Goal: Task Accomplishment & Management: Manage account settings

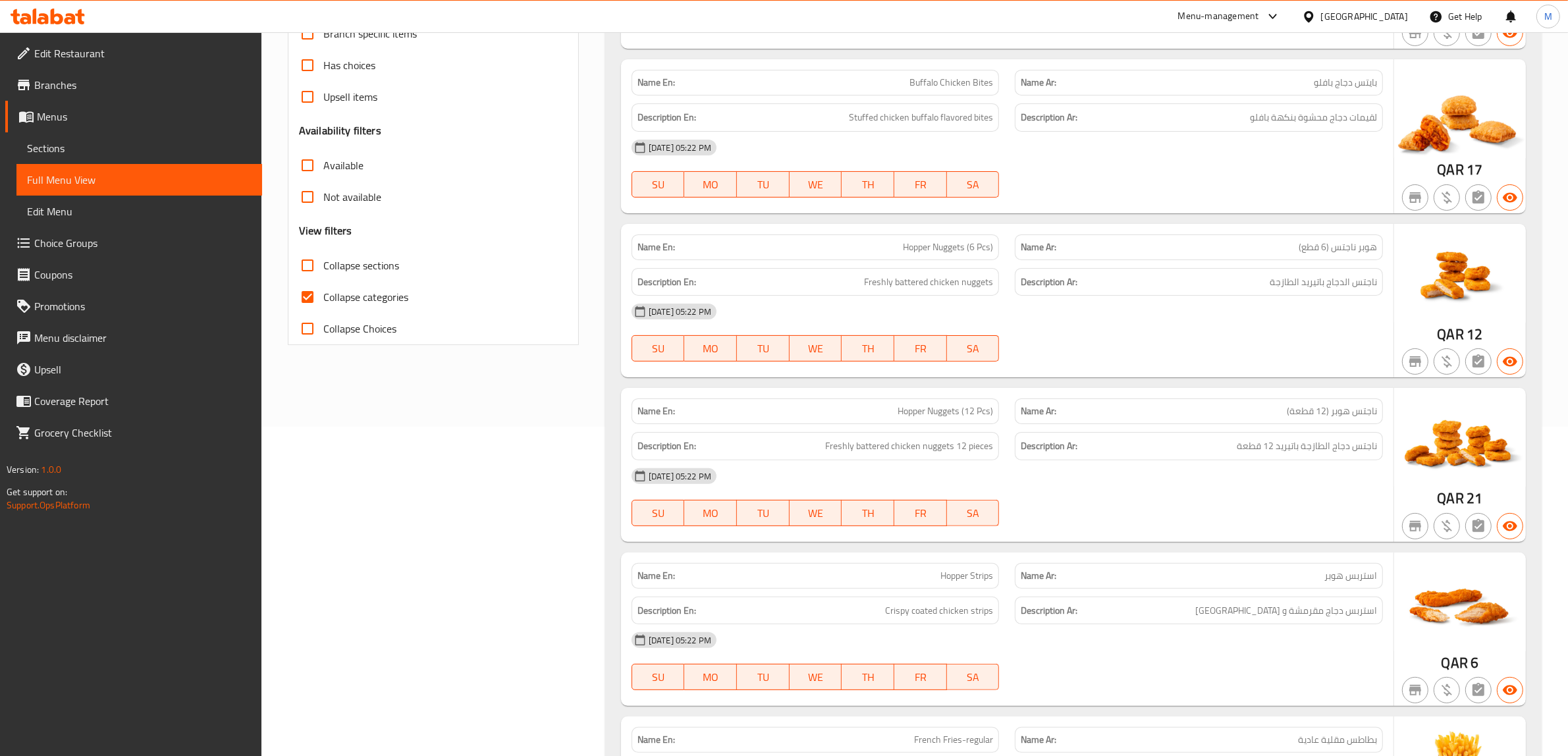
scroll to position [330, 0]
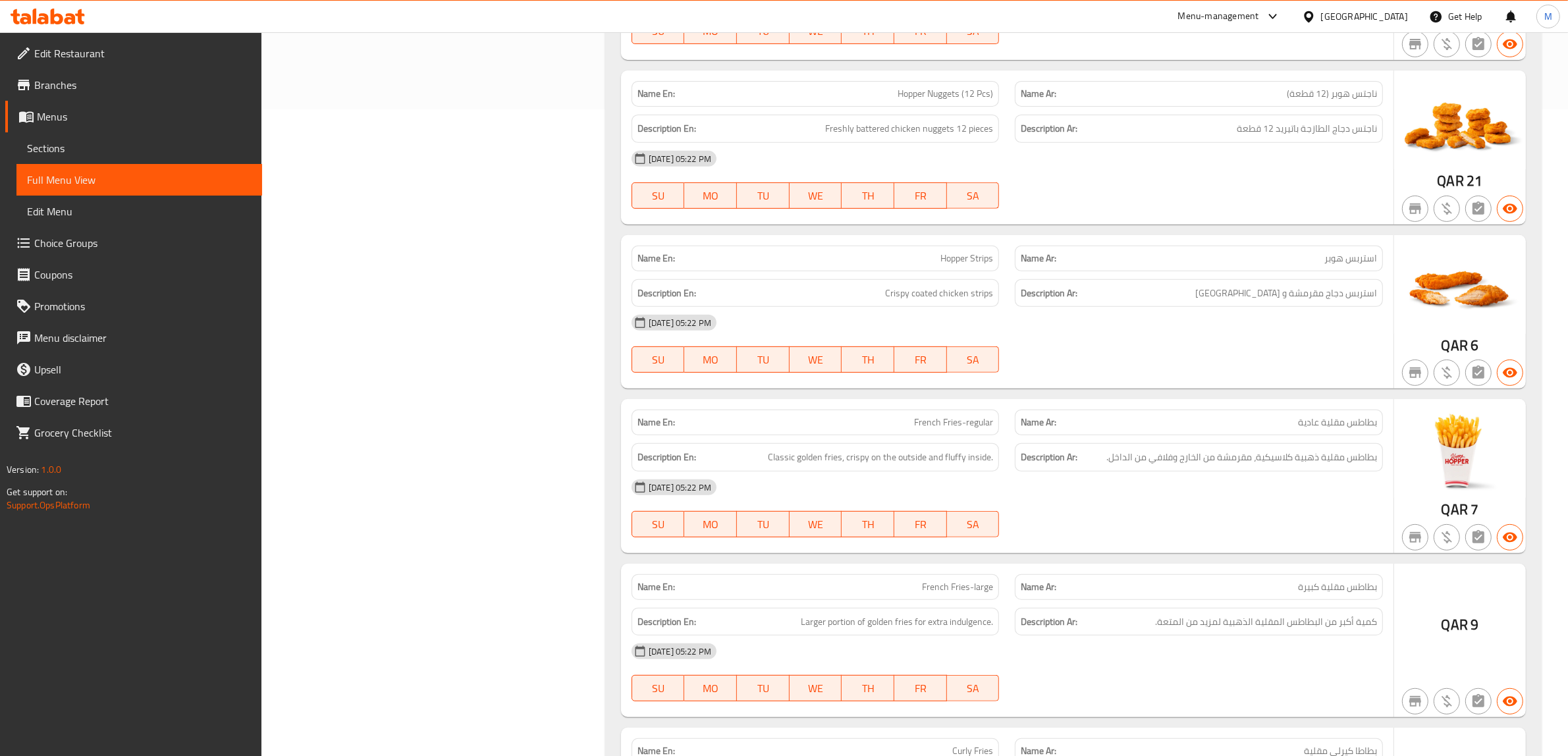
scroll to position [741, 0]
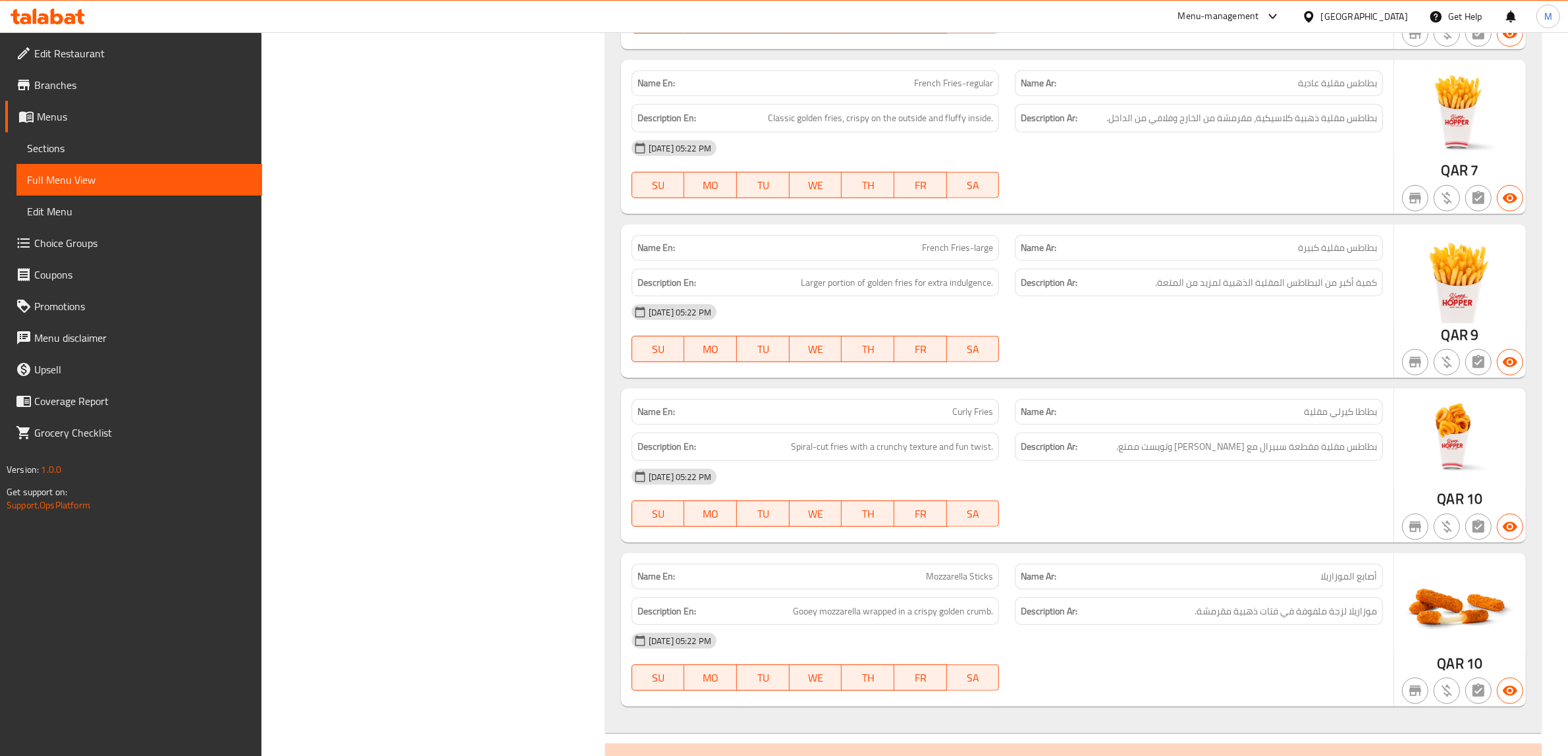
scroll to position [988, 0]
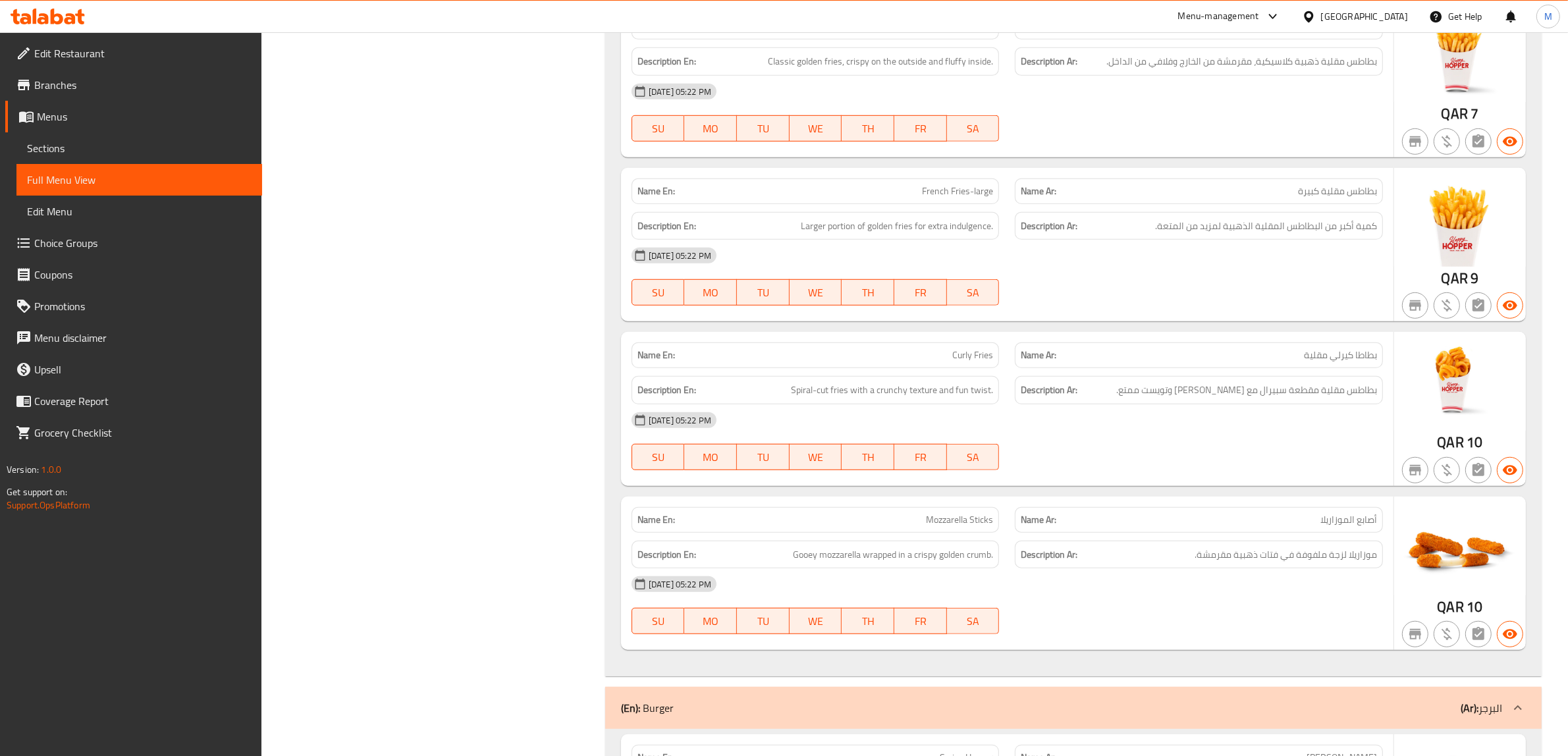
scroll to position [1152, 0]
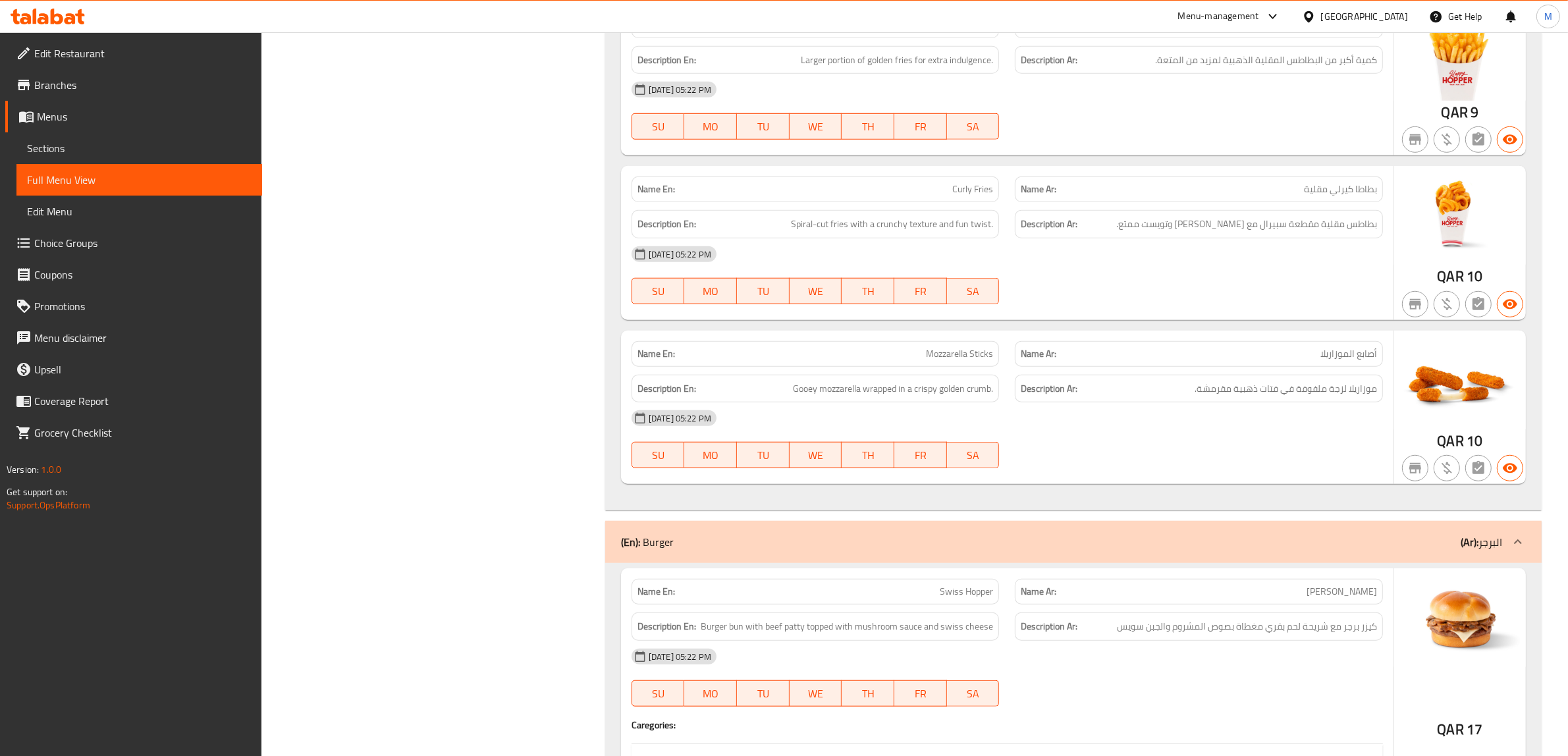
scroll to position [1235, 0]
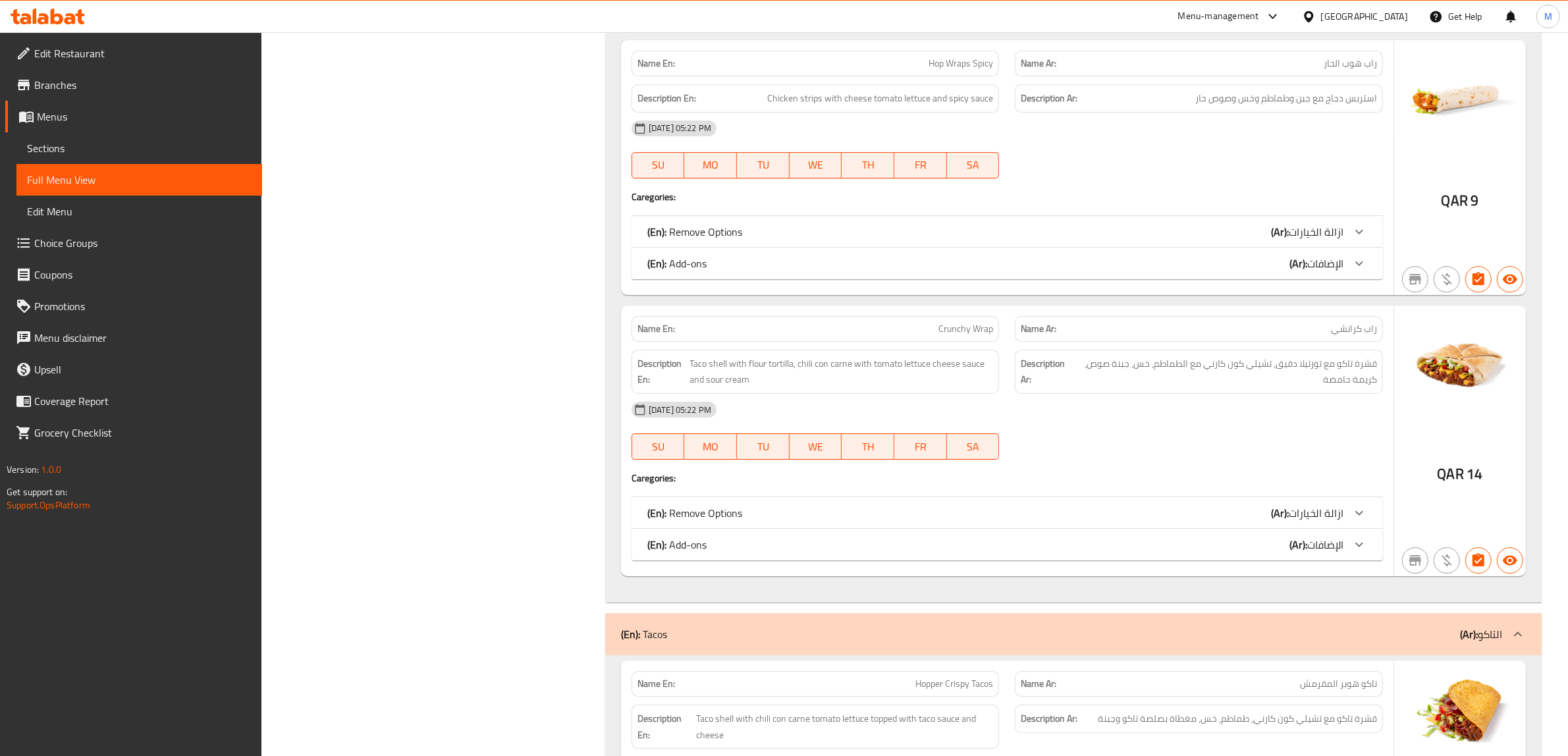
scroll to position [6416, 0]
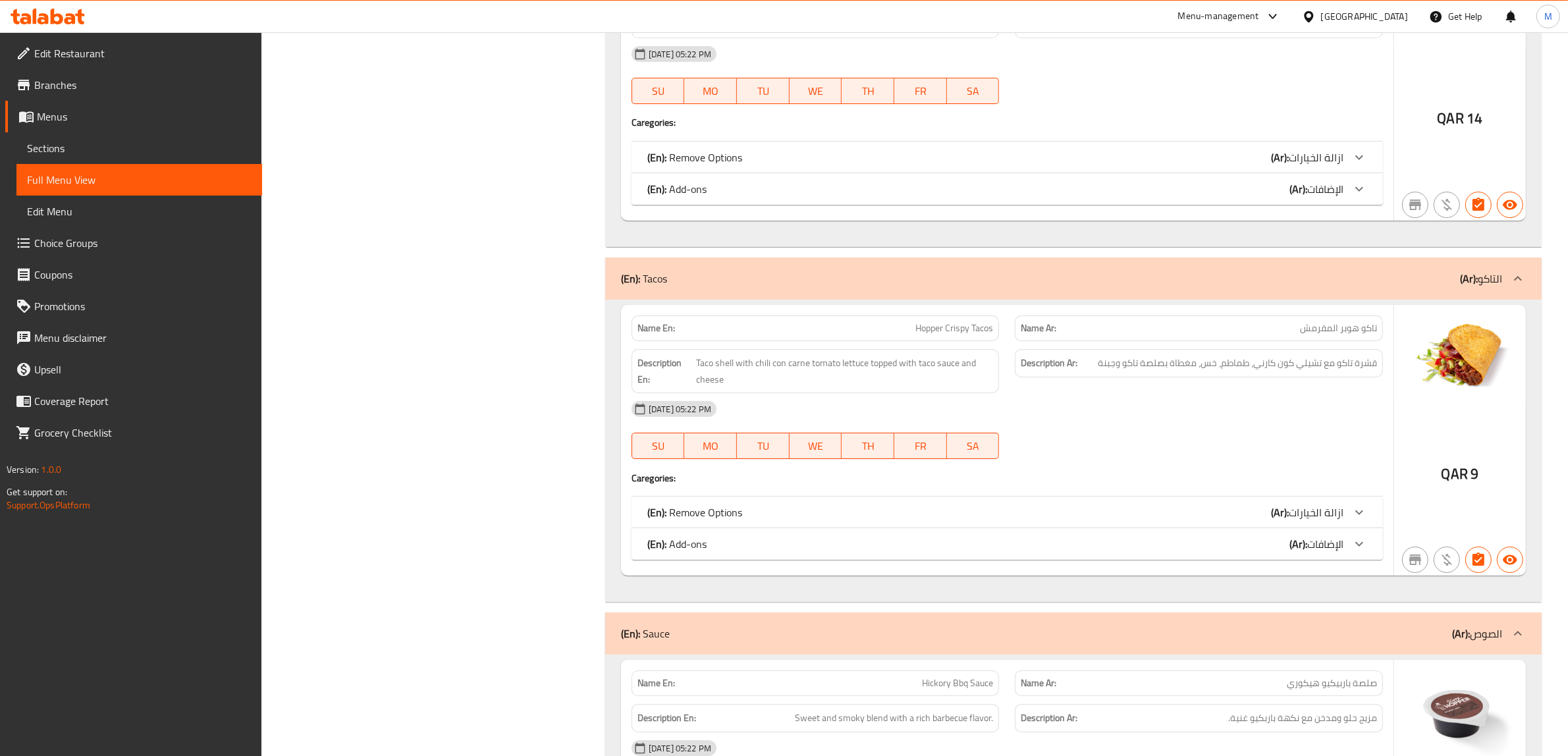
scroll to position [6581, 0]
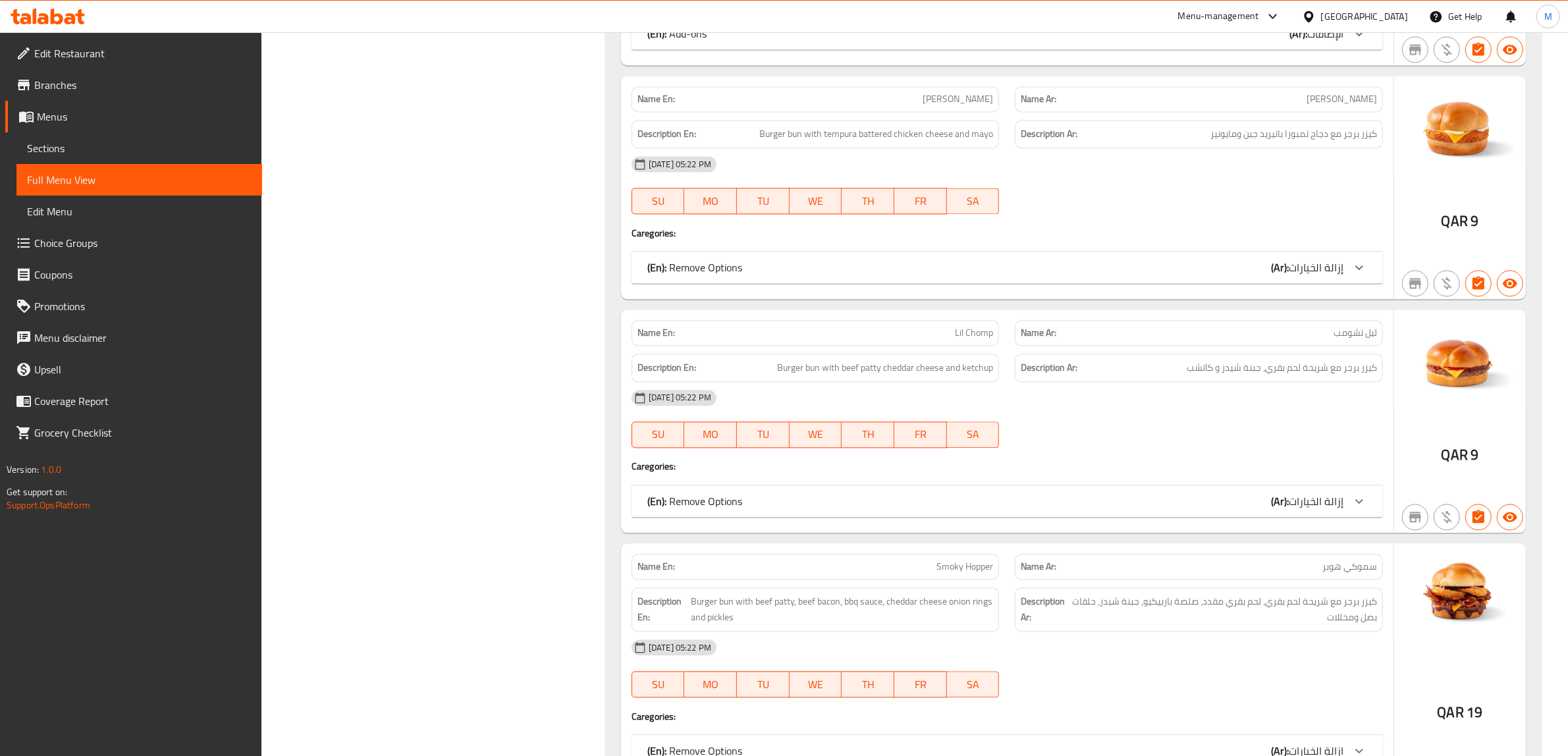
scroll to position [6746, 0]
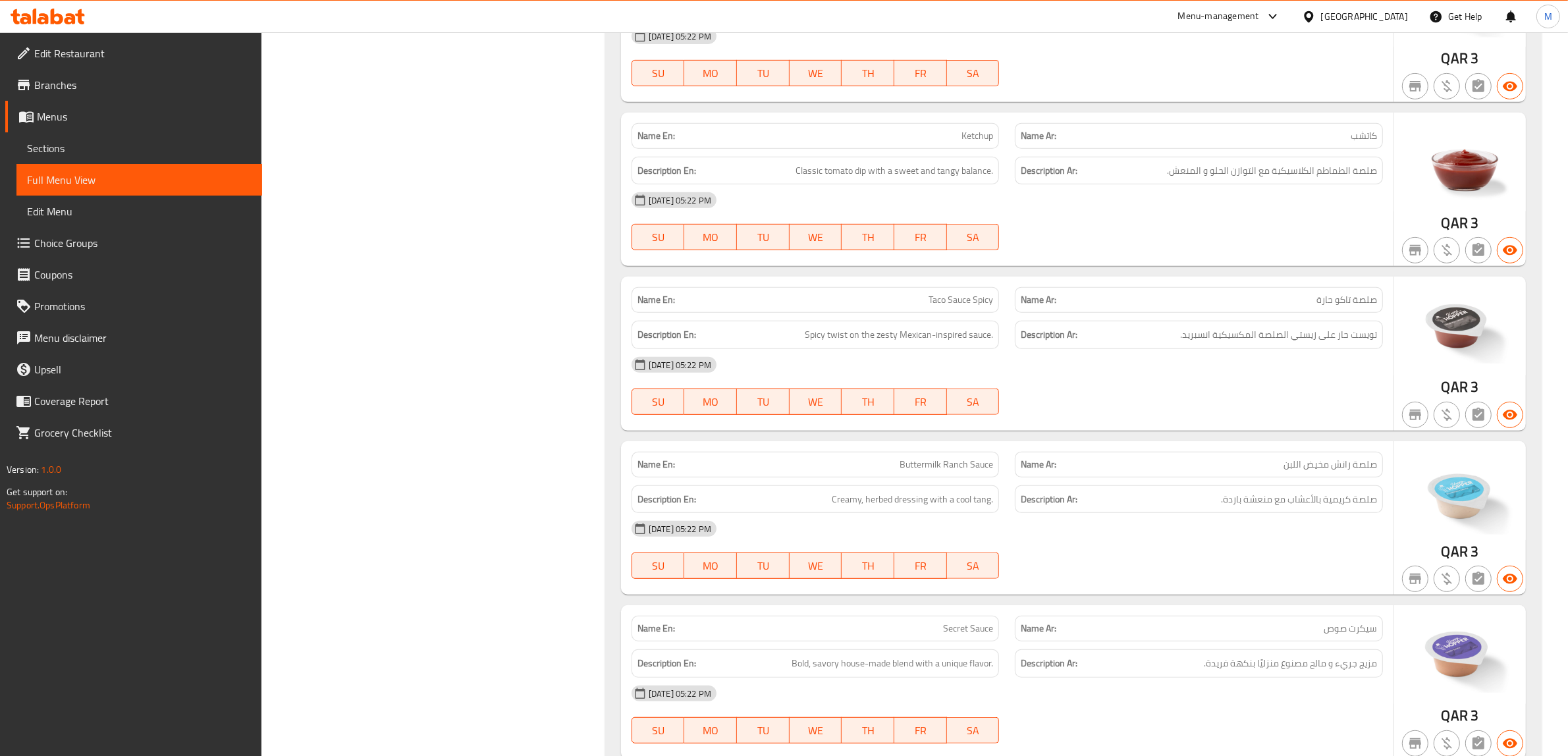
scroll to position [6992, 0]
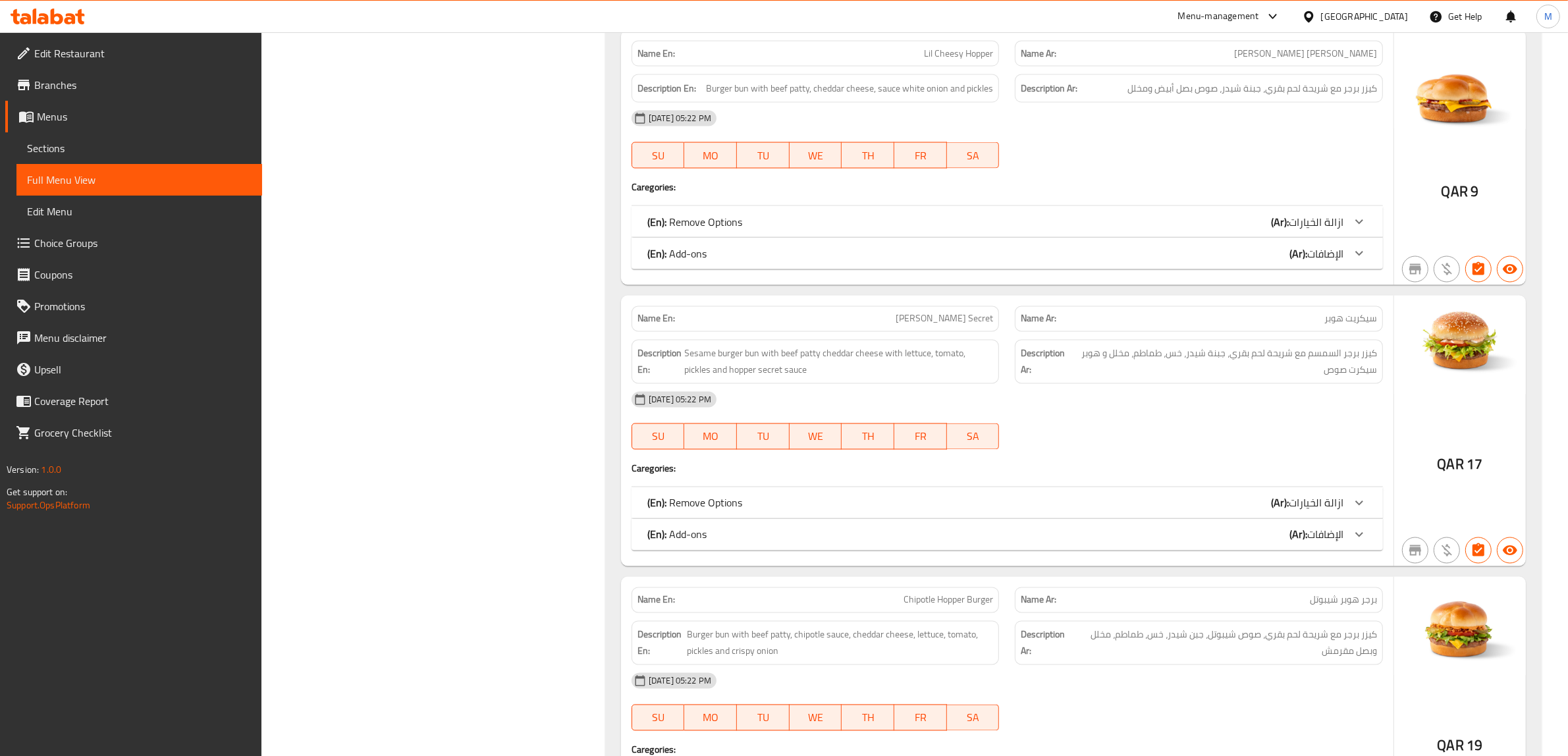
scroll to position [7211, 0]
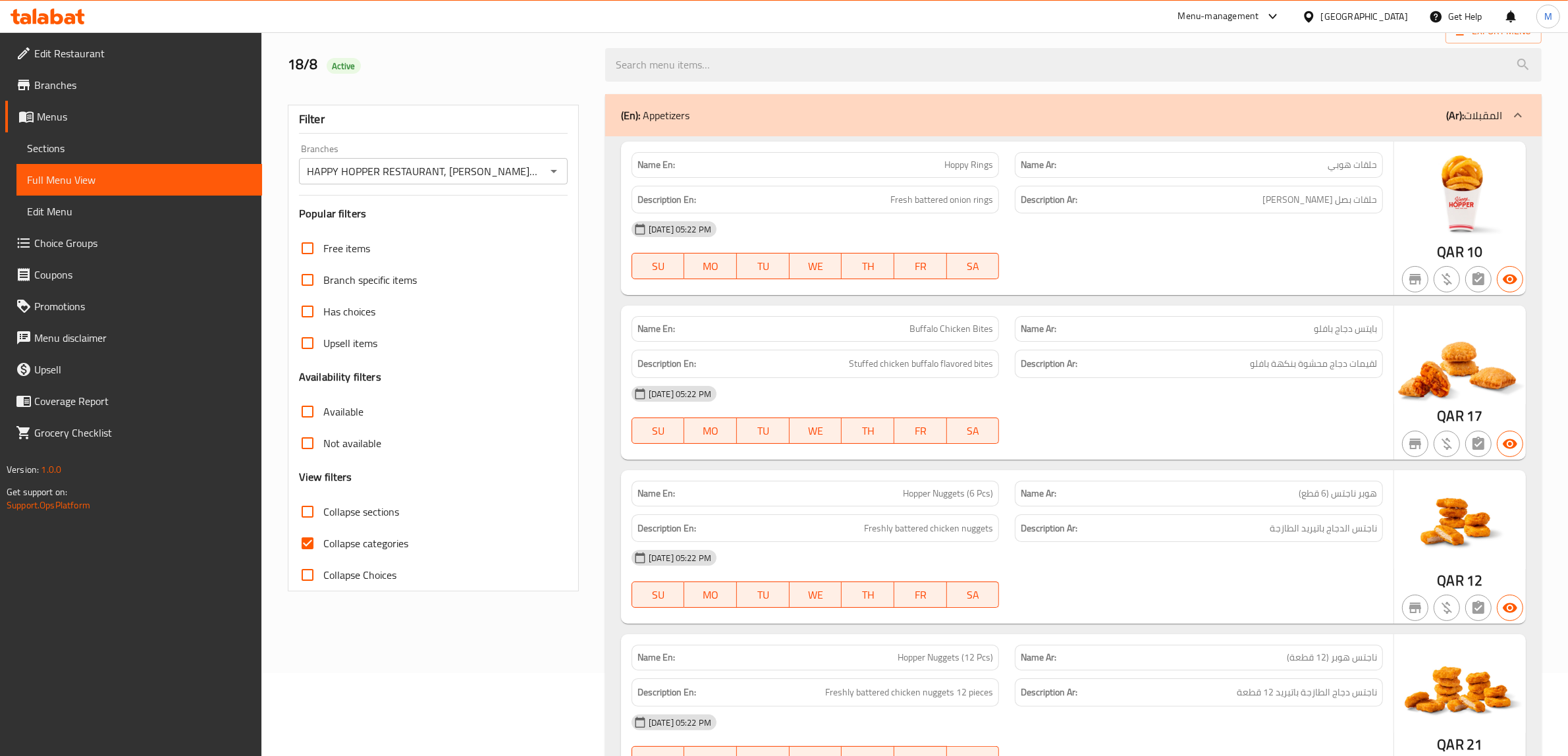
scroll to position [0, 0]
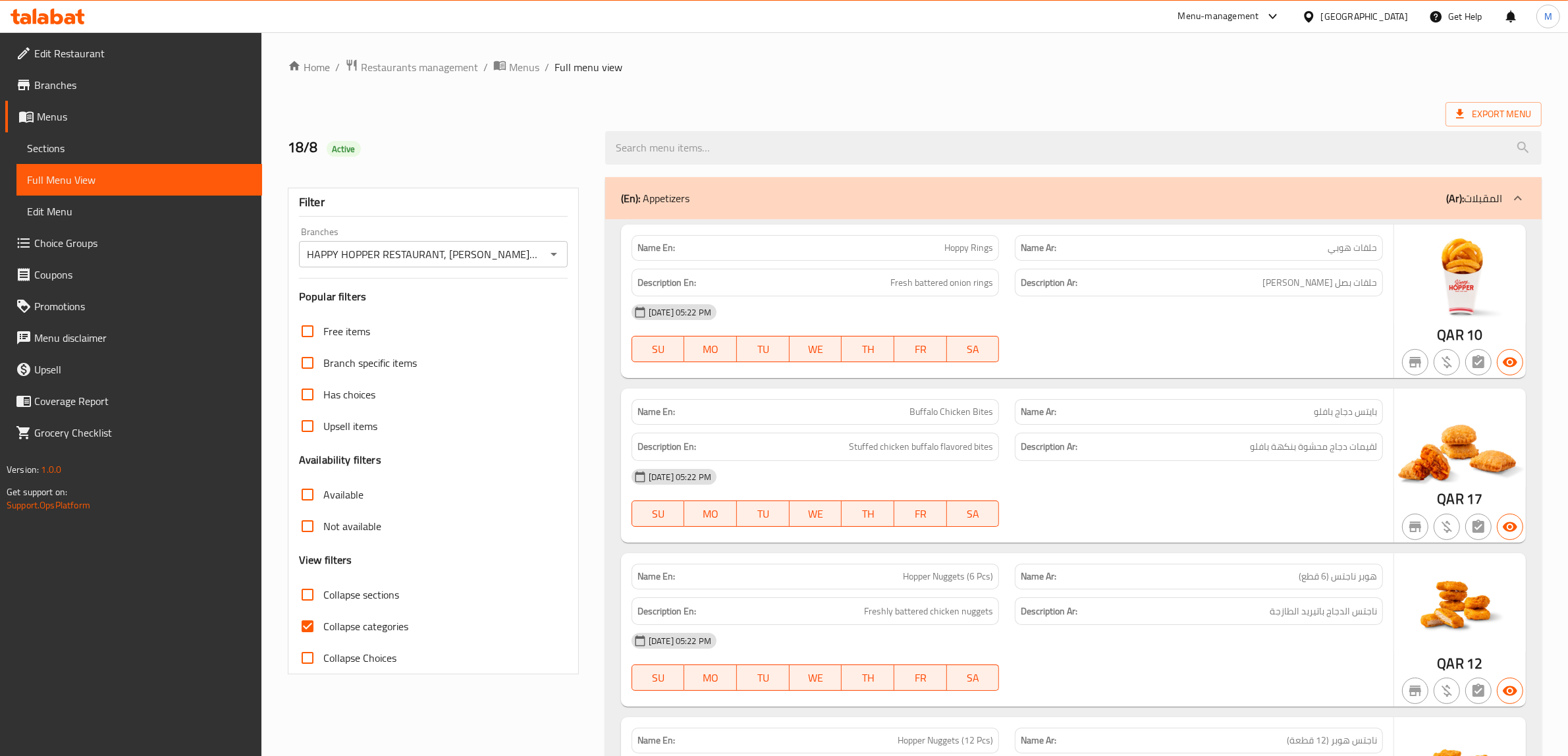
click at [542, 162] on div "18/8 Active" at bounding box center [438, 147] width 318 height 58
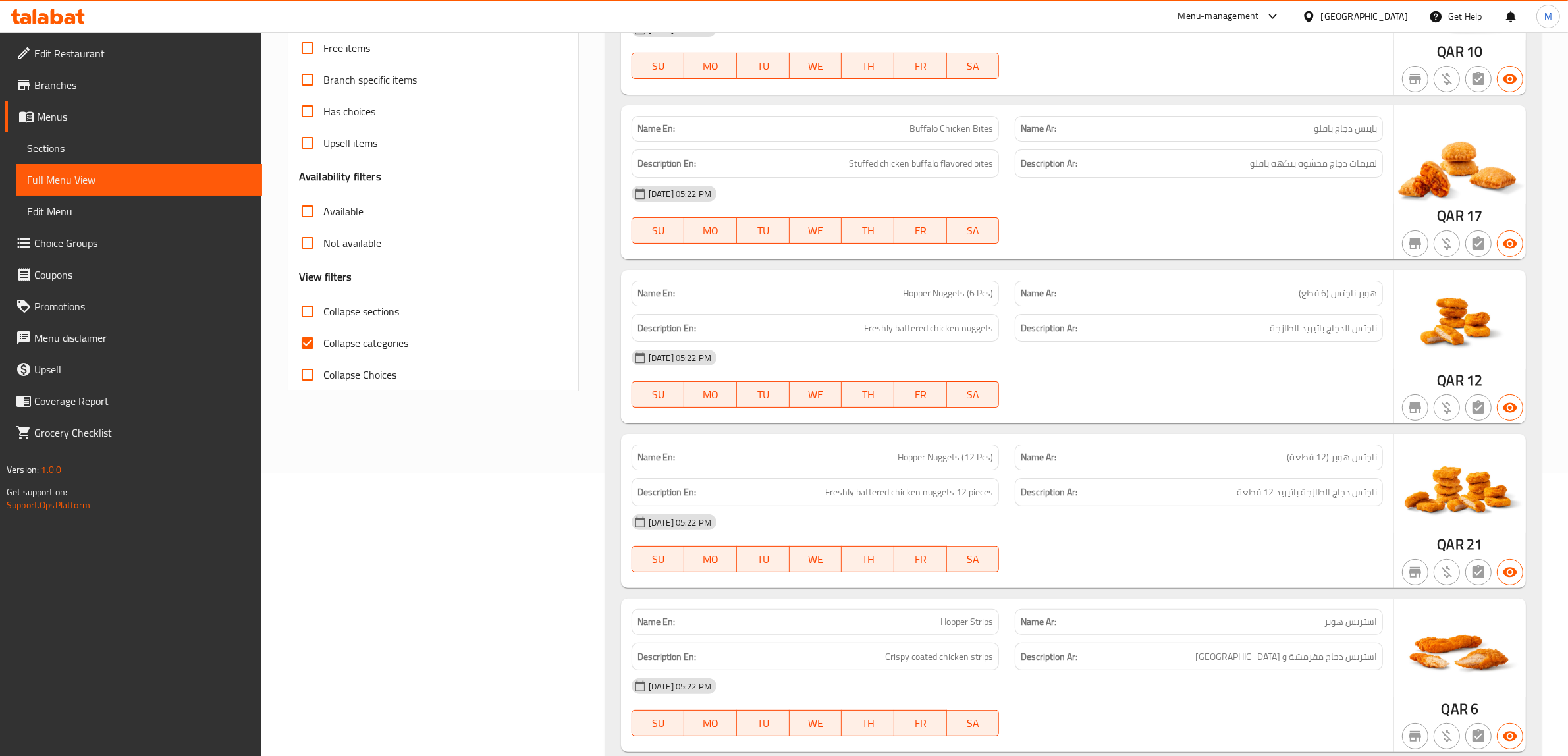
scroll to position [110, 0]
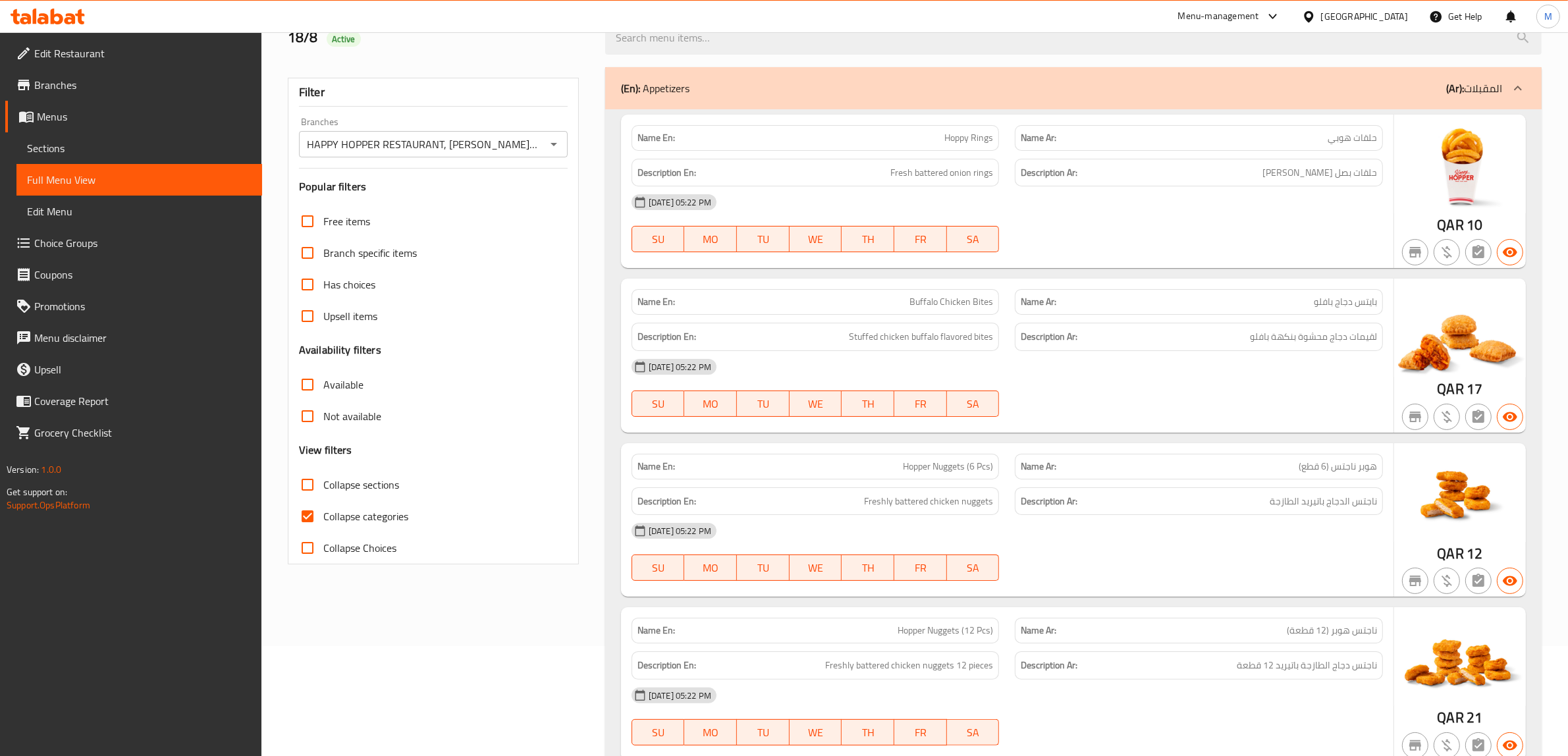
click at [314, 521] on input "Collapse categories" at bounding box center [307, 516] width 32 height 32
checkbox input "false"
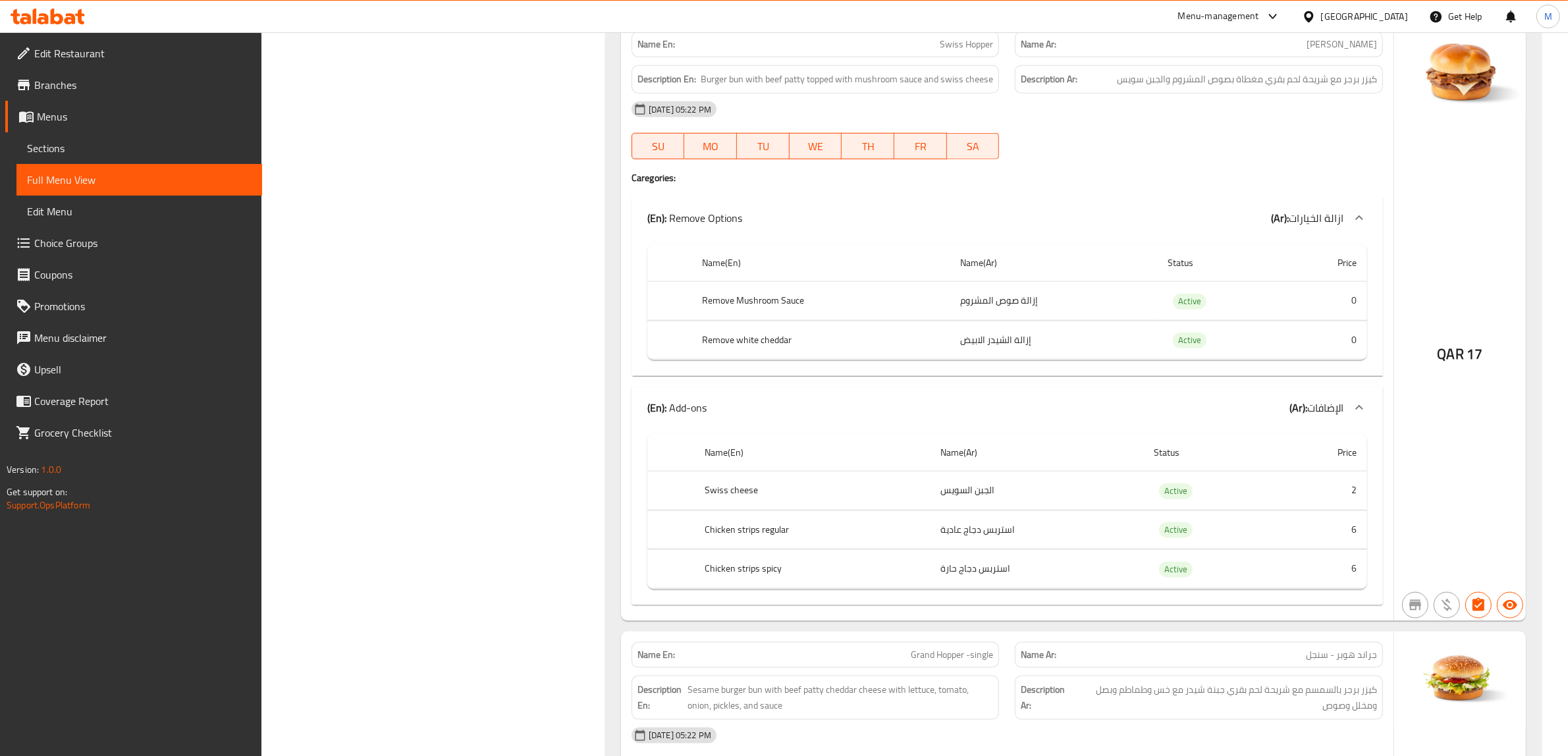
scroll to position [1757, 0]
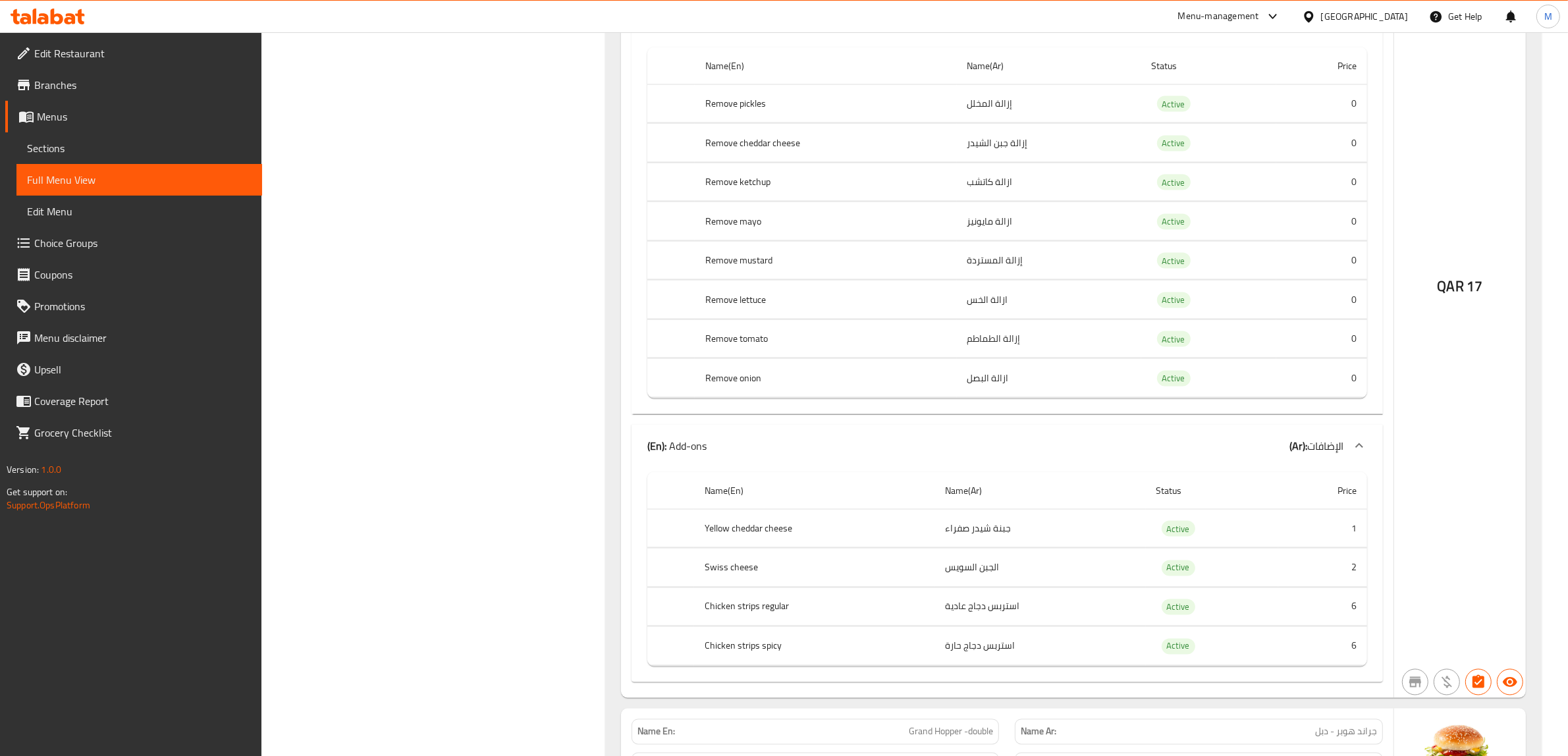
scroll to position [2581, 0]
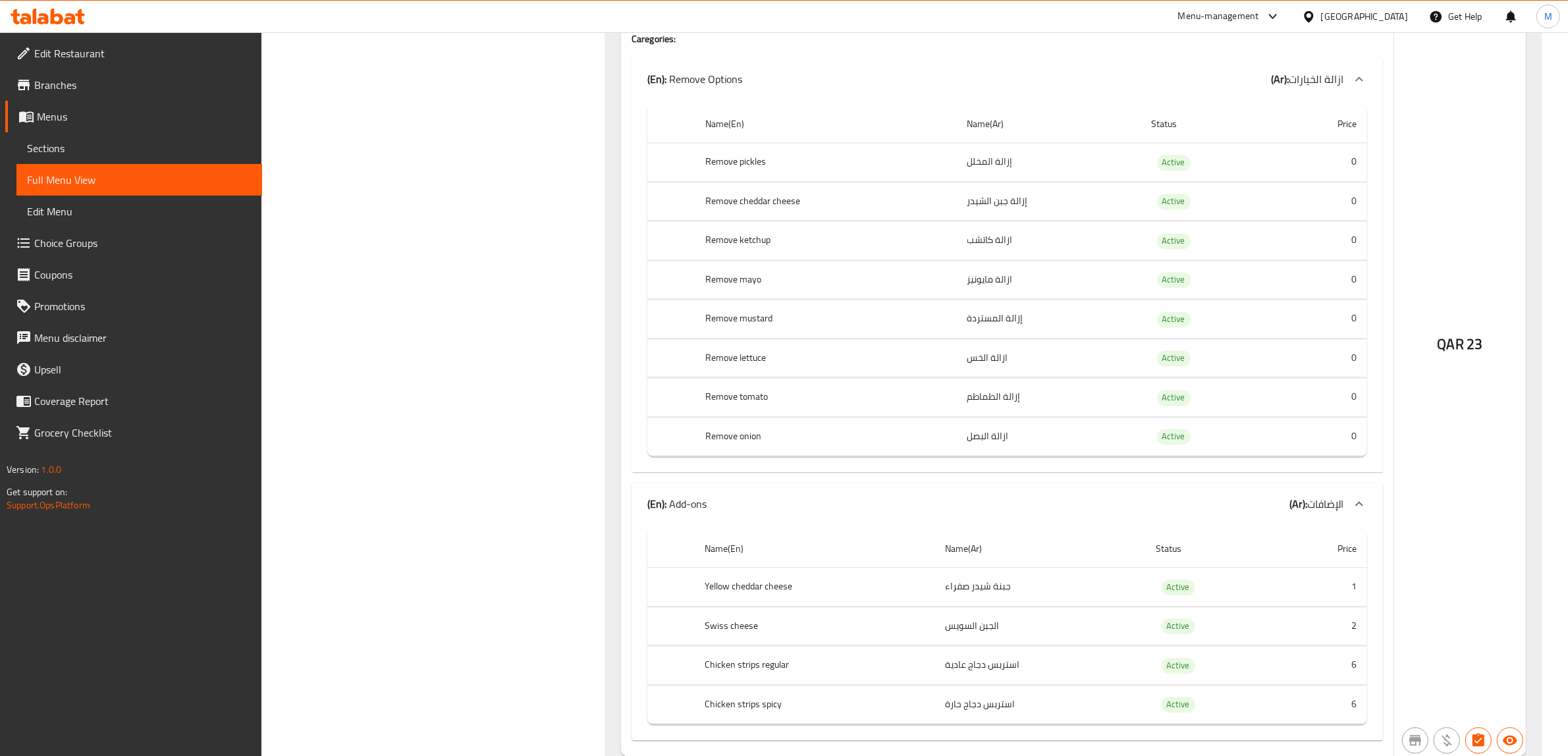
scroll to position [3406, 0]
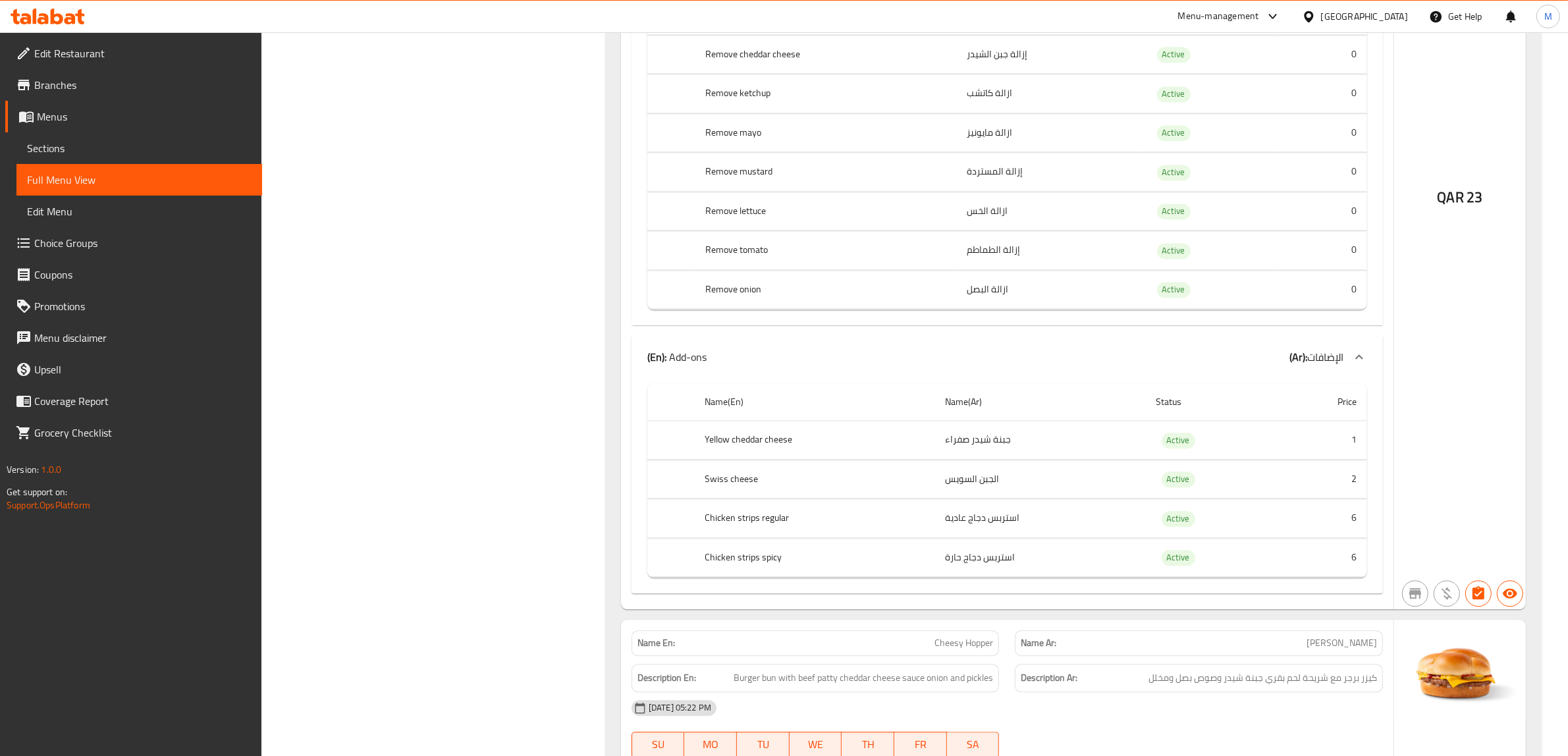
scroll to position [3570, 0]
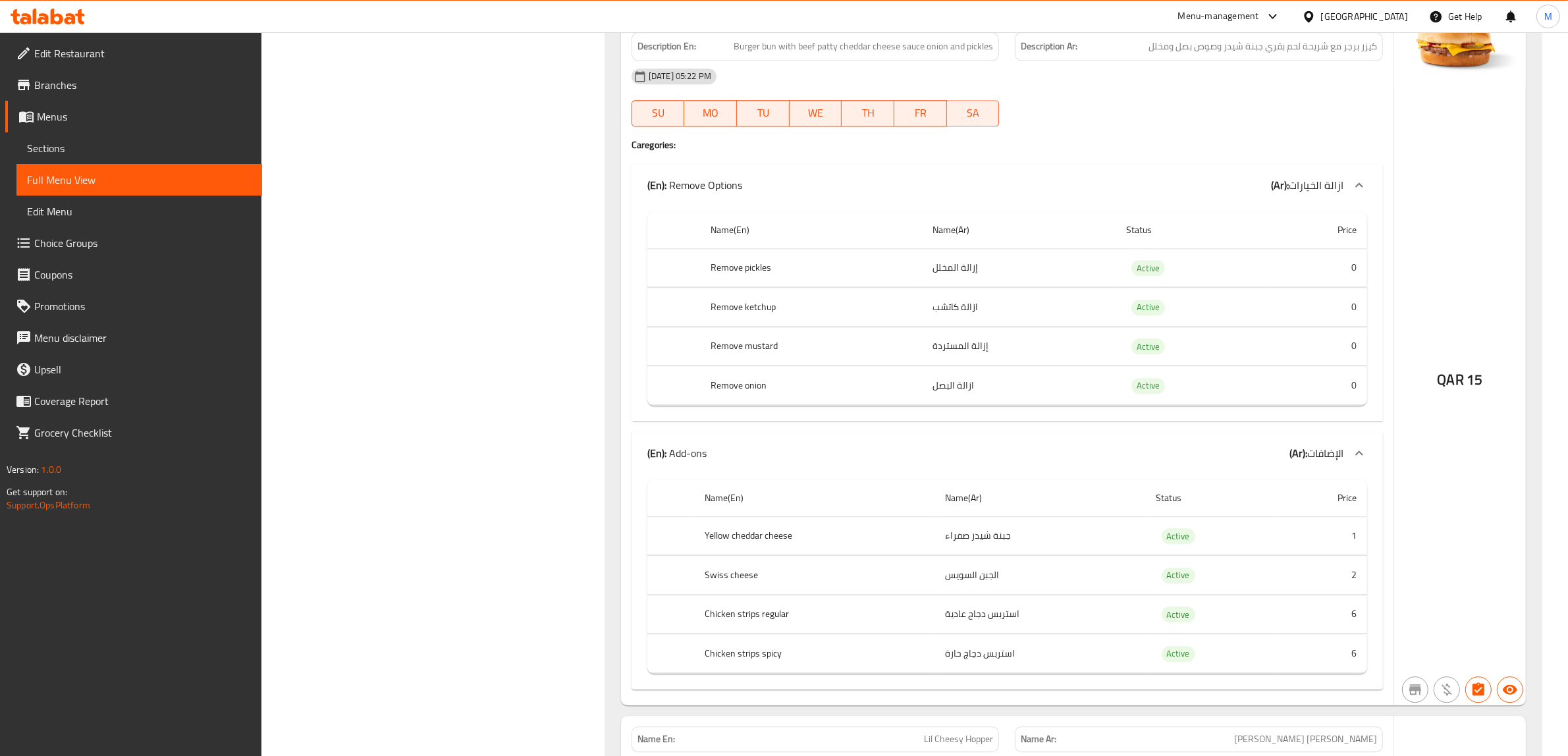
scroll to position [4229, 0]
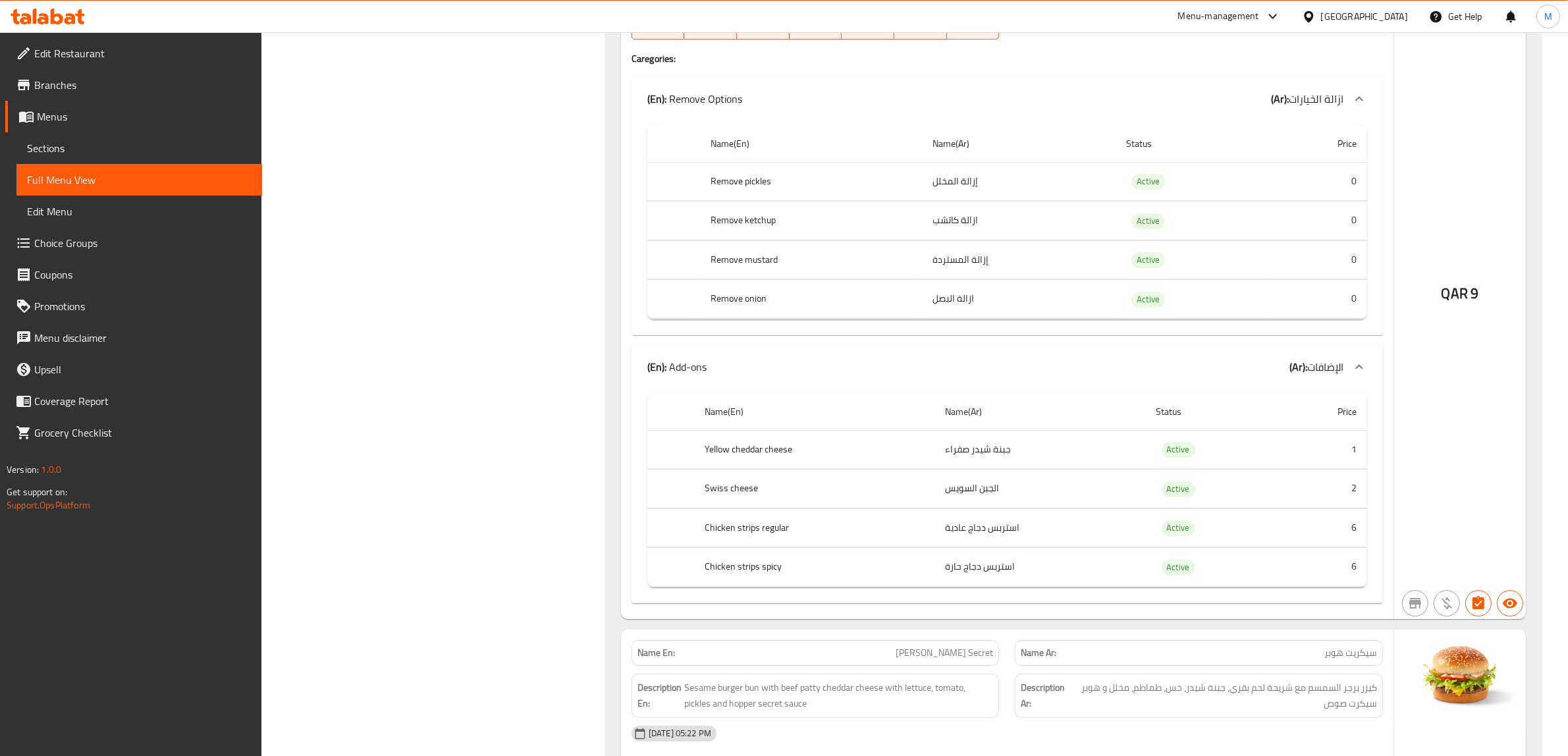
scroll to position [5052, 0]
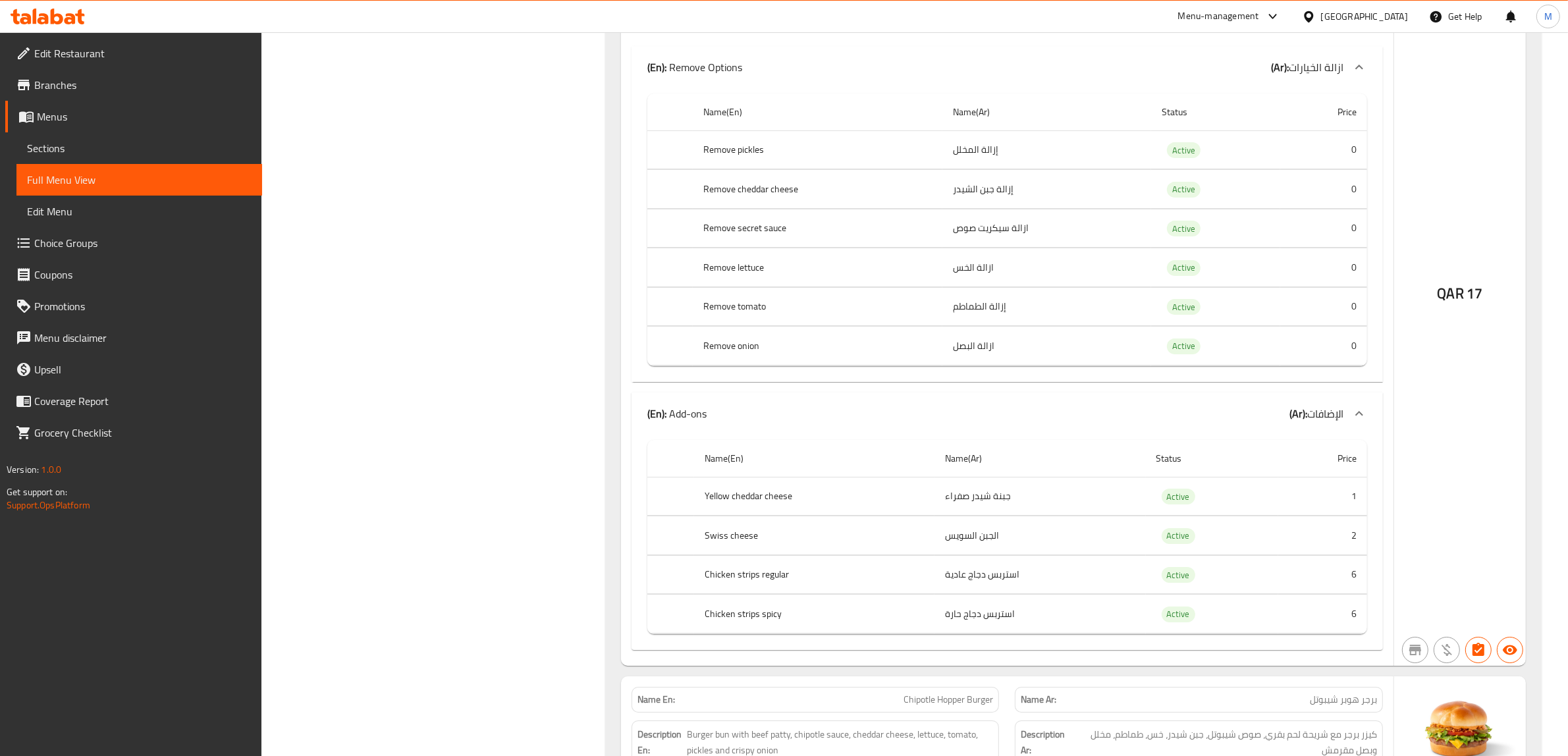
scroll to position [5712, 0]
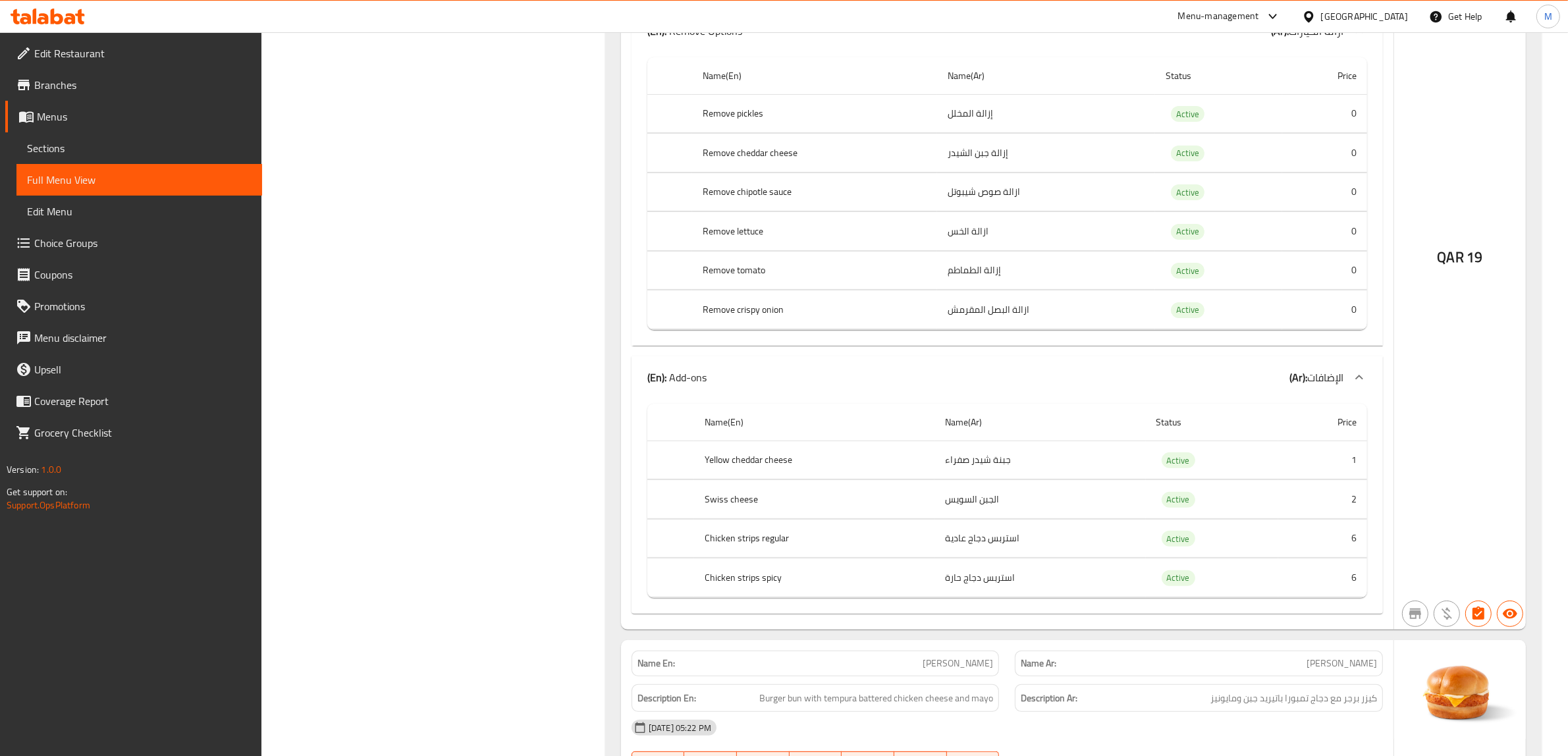
scroll to position [6652, 0]
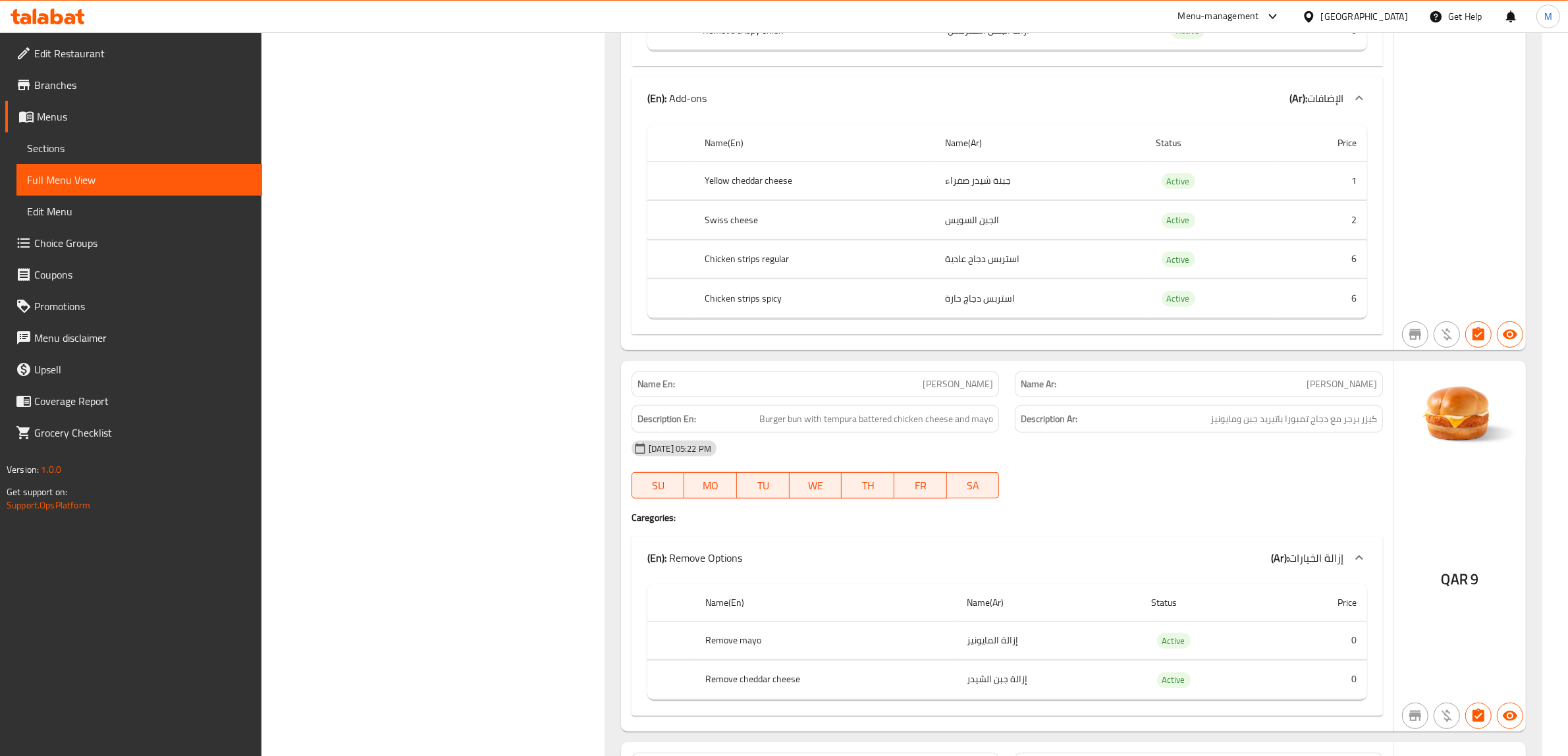
scroll to position [7063, 0]
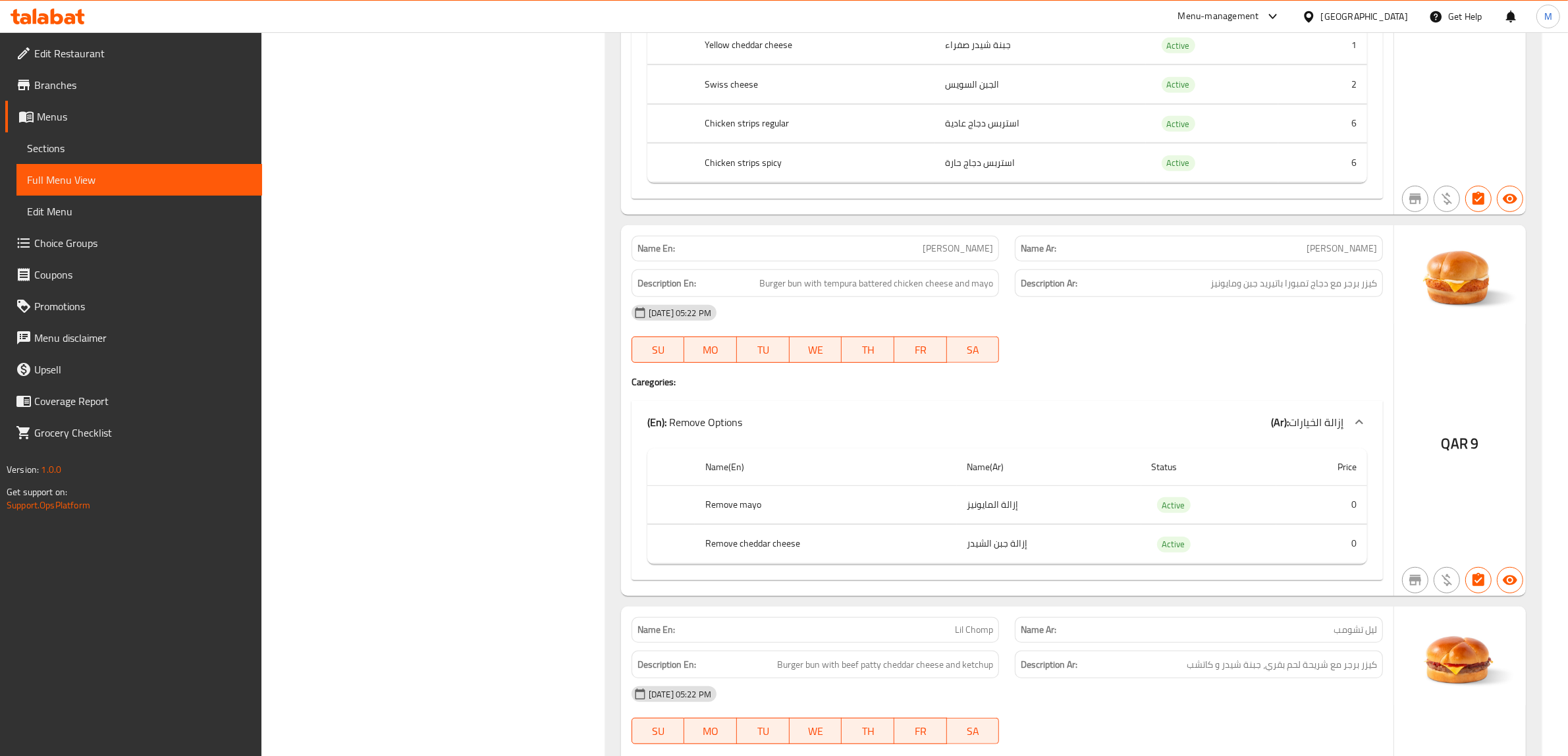
click at [432, 415] on div "Filter Branches HAPPY HOPPER RESTAURANT, Bin mahmoud,Al Mansoura Branches Popul…" at bounding box center [438, 661] width 318 height 15110
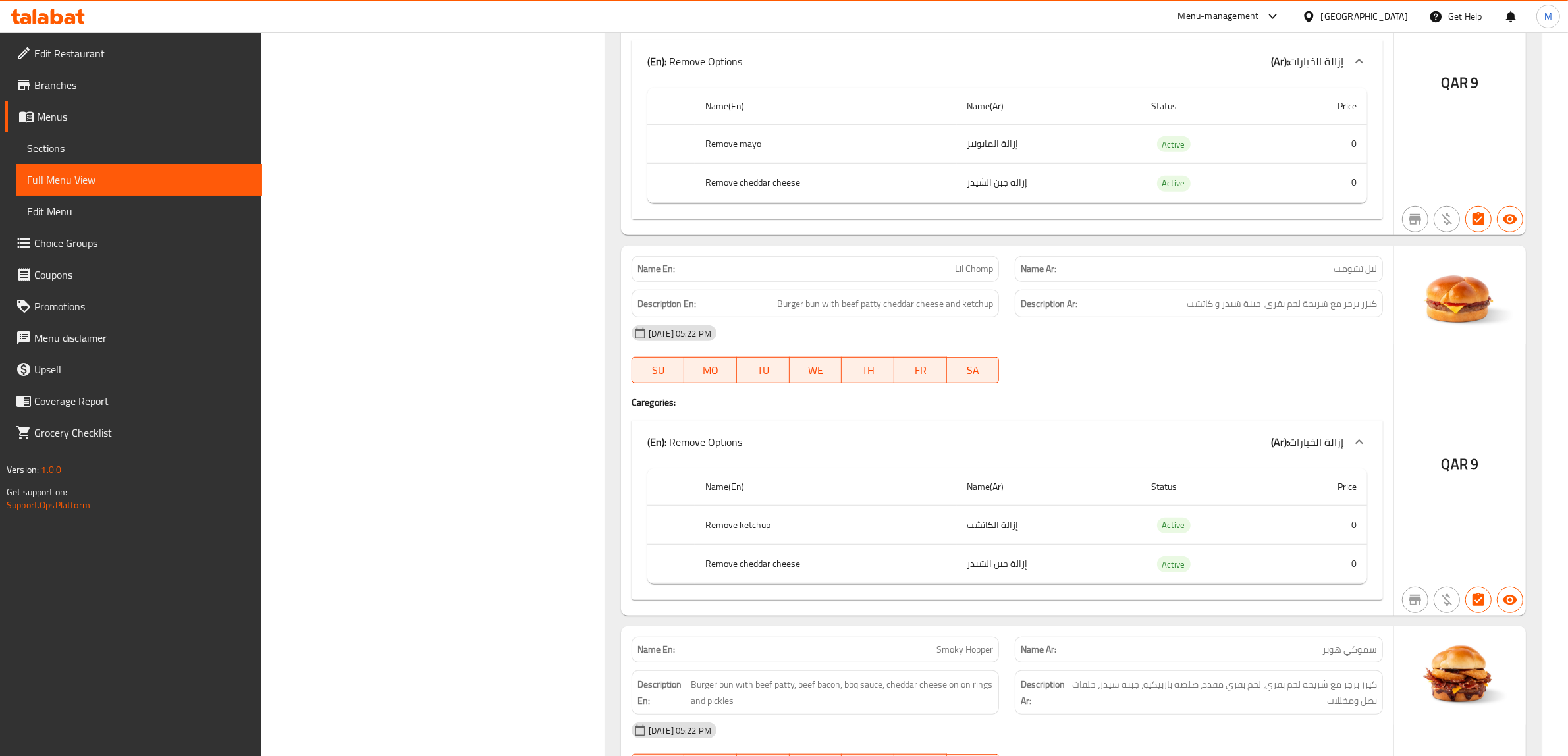
scroll to position [7475, 0]
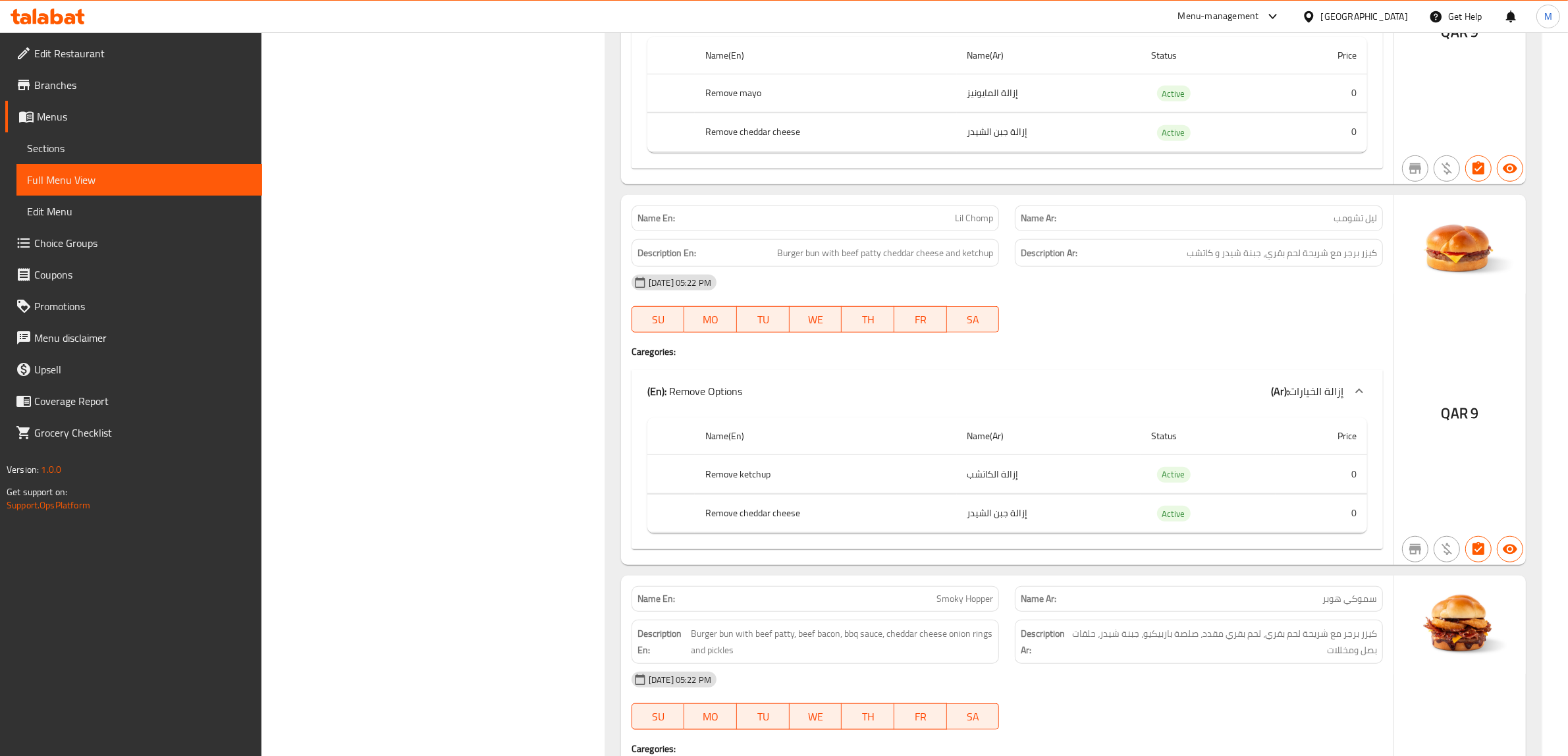
click at [525, 364] on div "Filter Branches HAPPY HOPPER RESTAURANT, Bin mahmoud,Al Mansoura Branches Popul…" at bounding box center [438, 249] width 318 height 15110
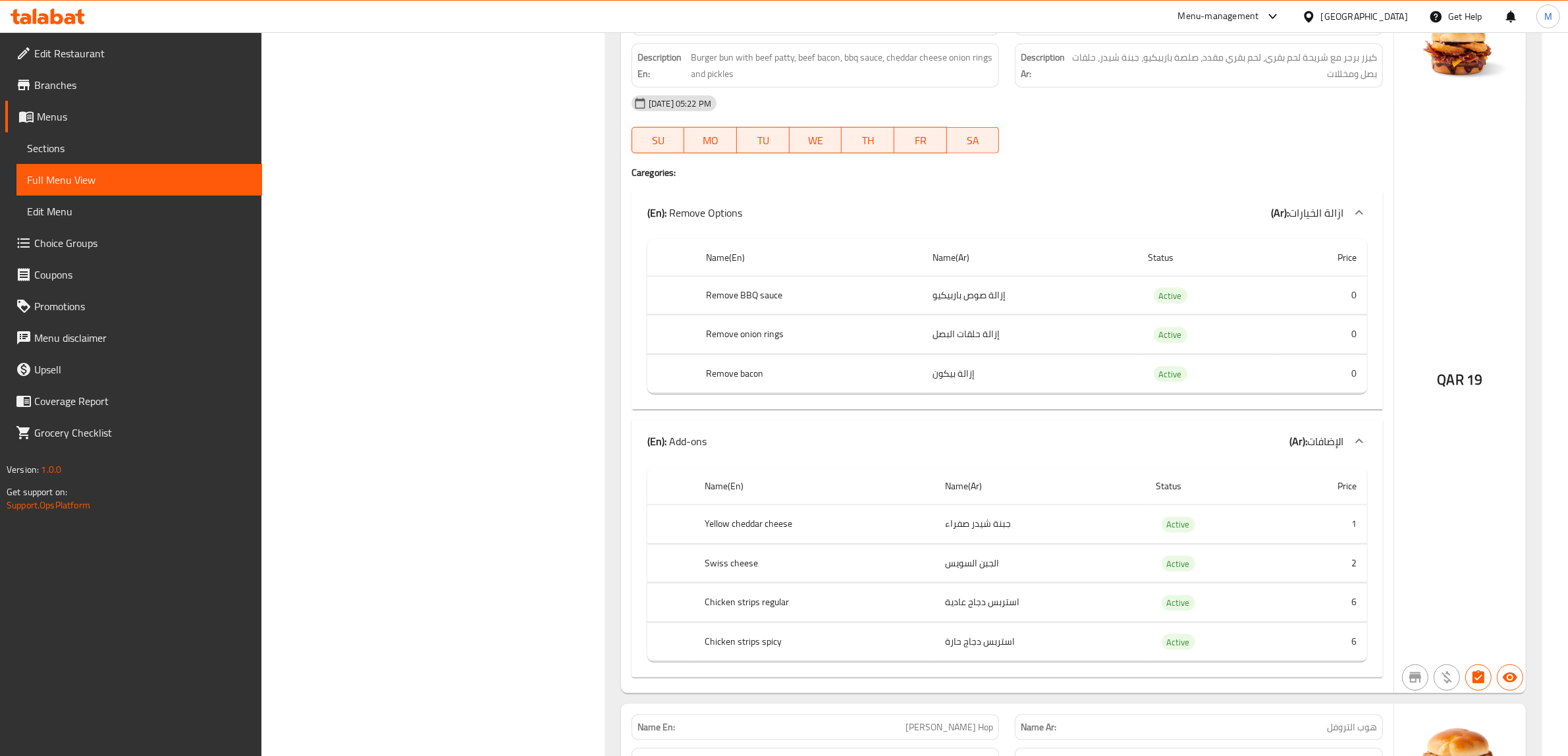
scroll to position [7969, 0]
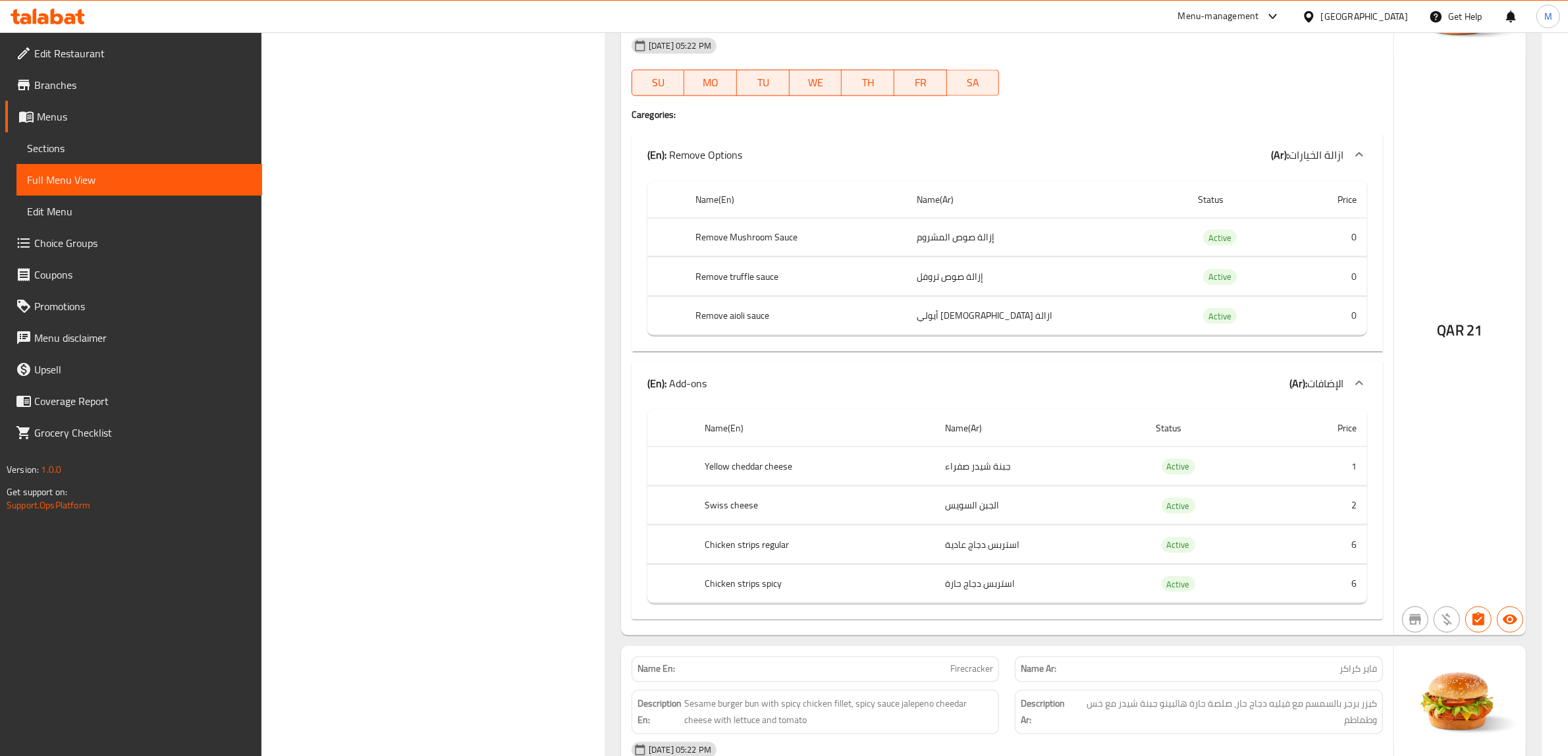
scroll to position [8875, 0]
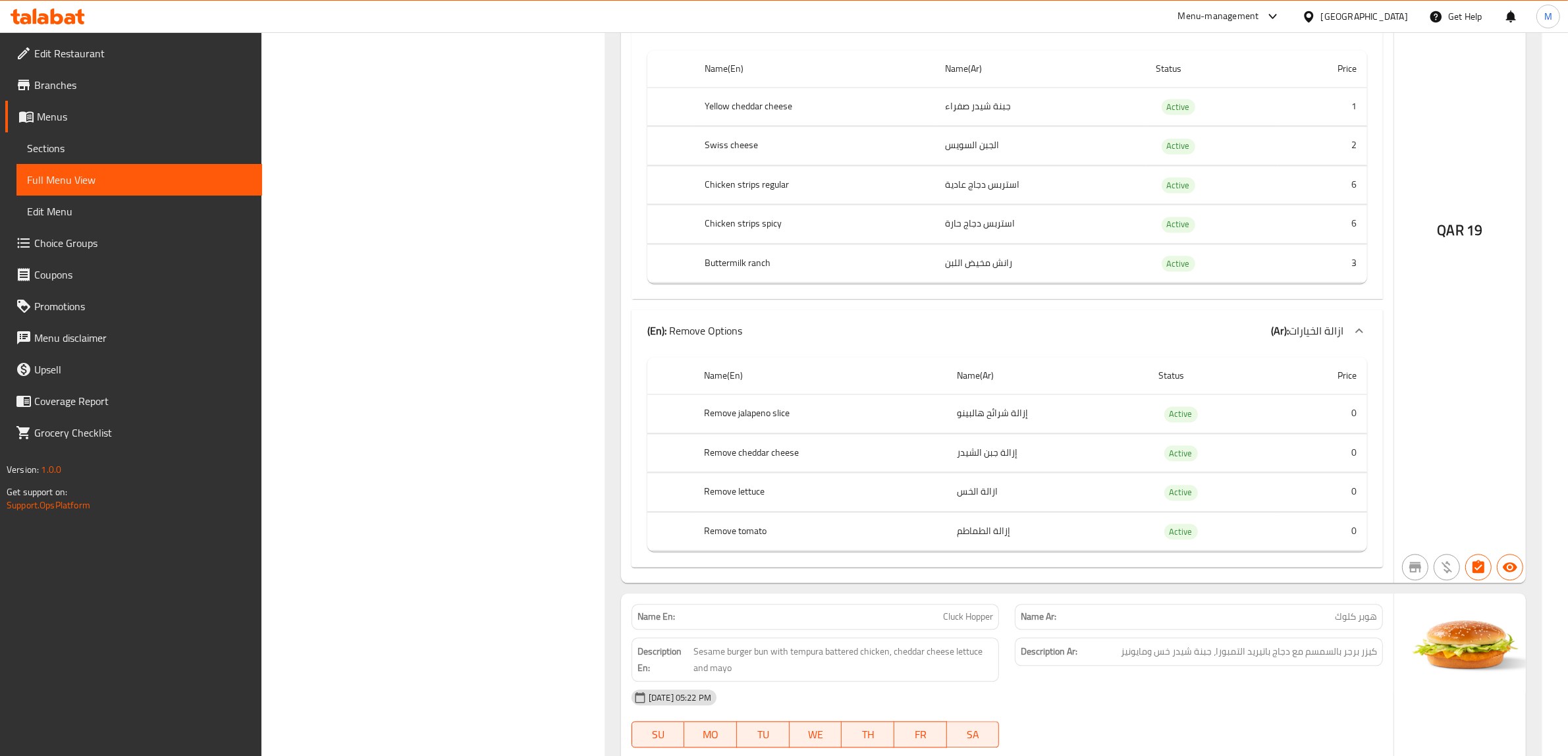
scroll to position [9699, 0]
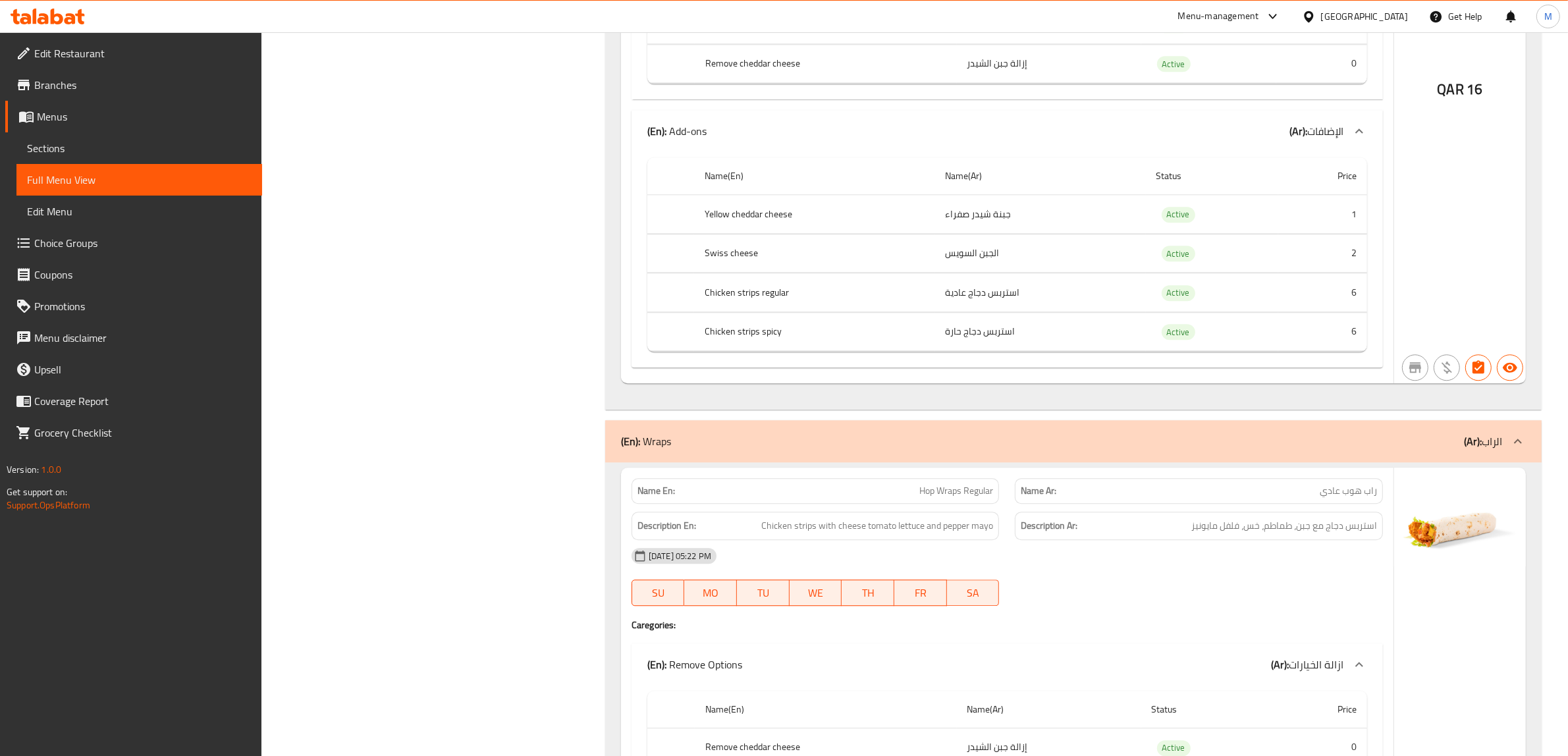
scroll to position [10522, 0]
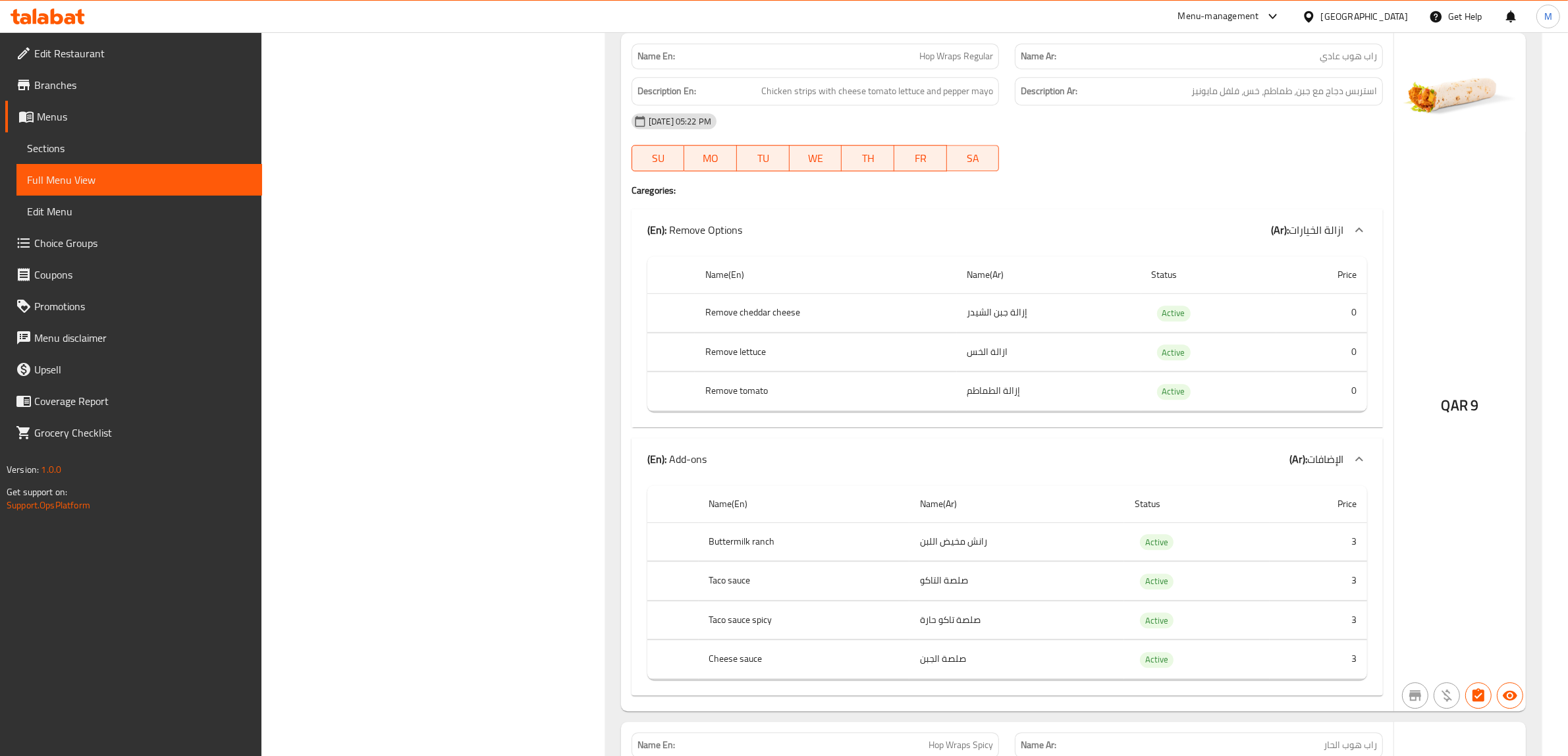
scroll to position [11016, 0]
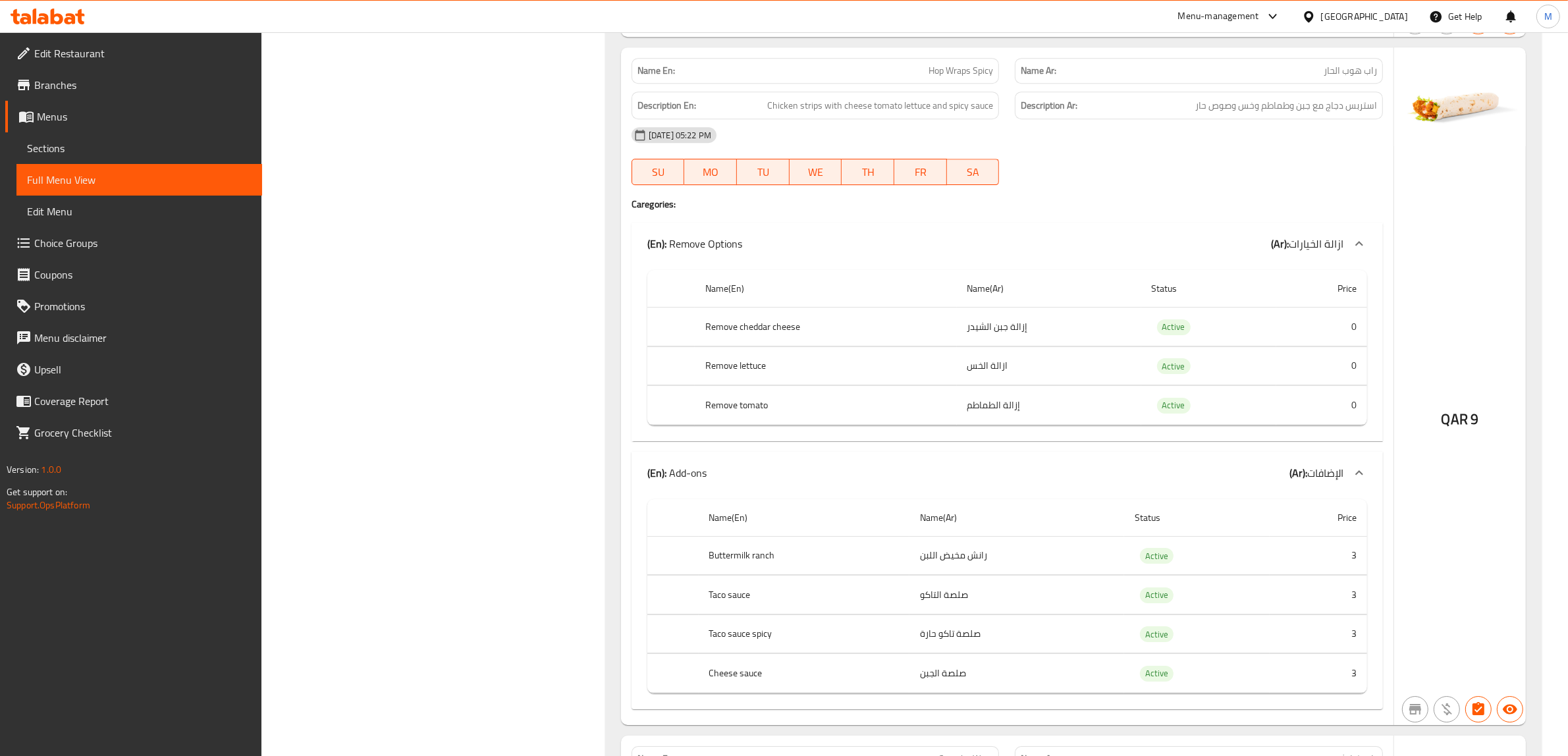
scroll to position [11593, 0]
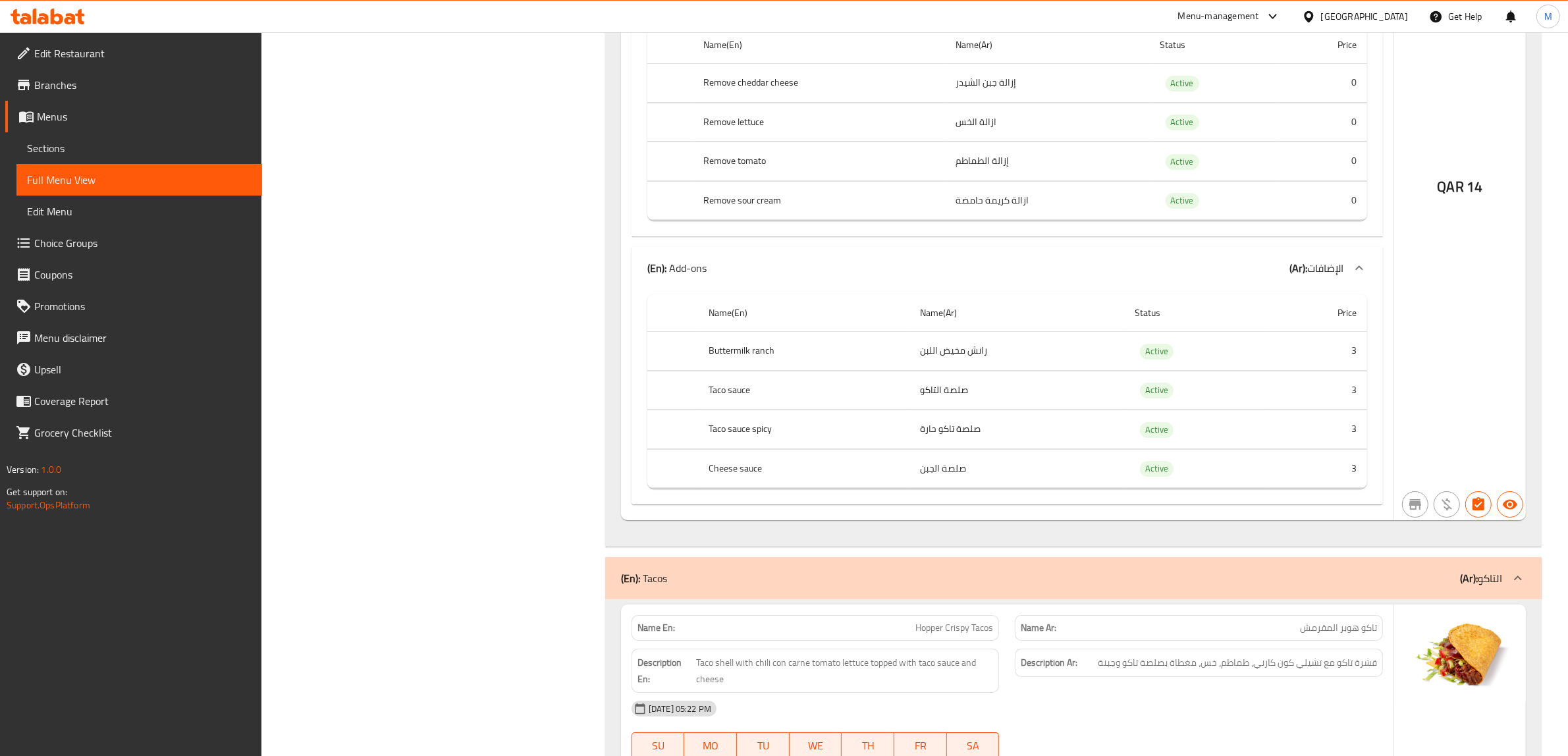
scroll to position [12573, 0]
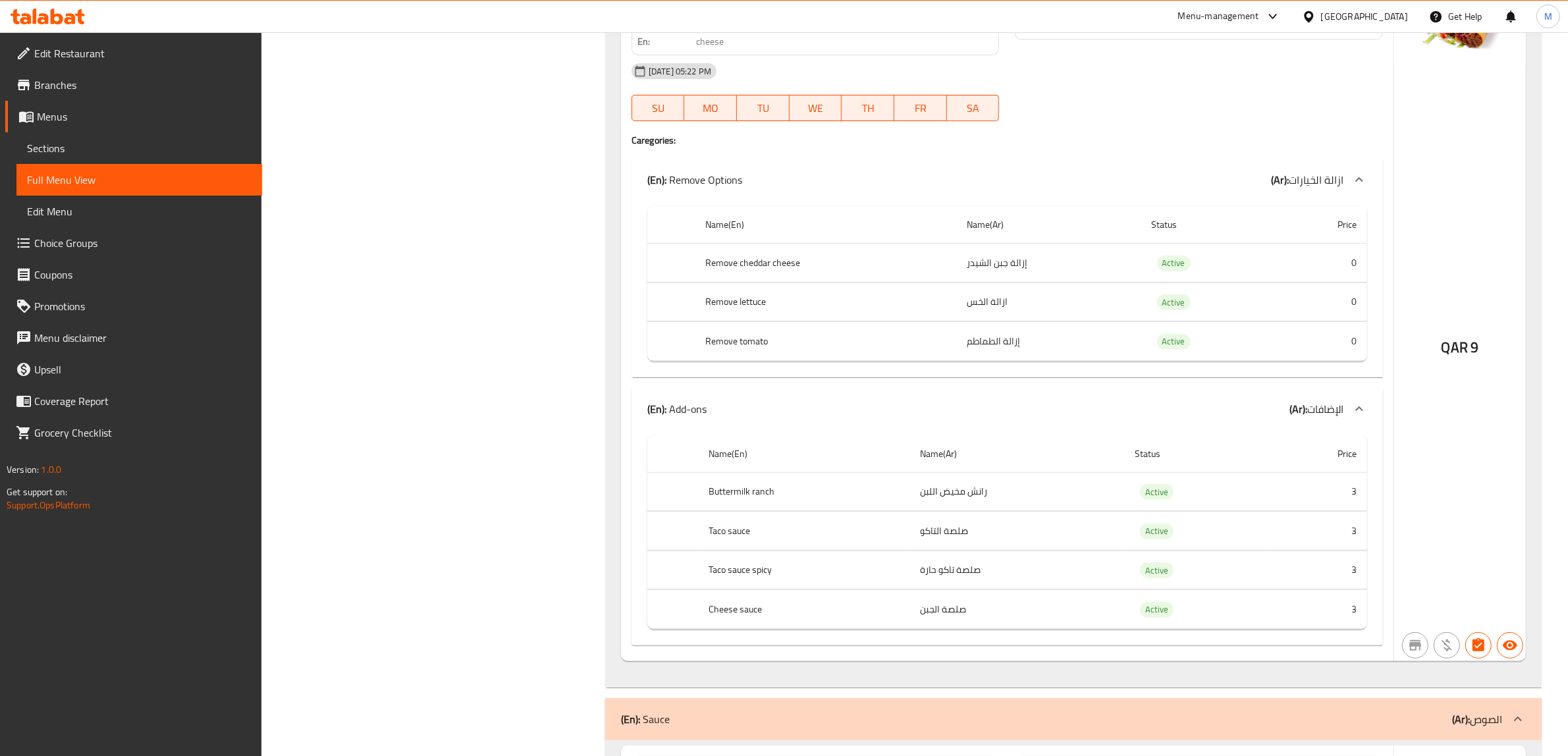
scroll to position [13232, 0]
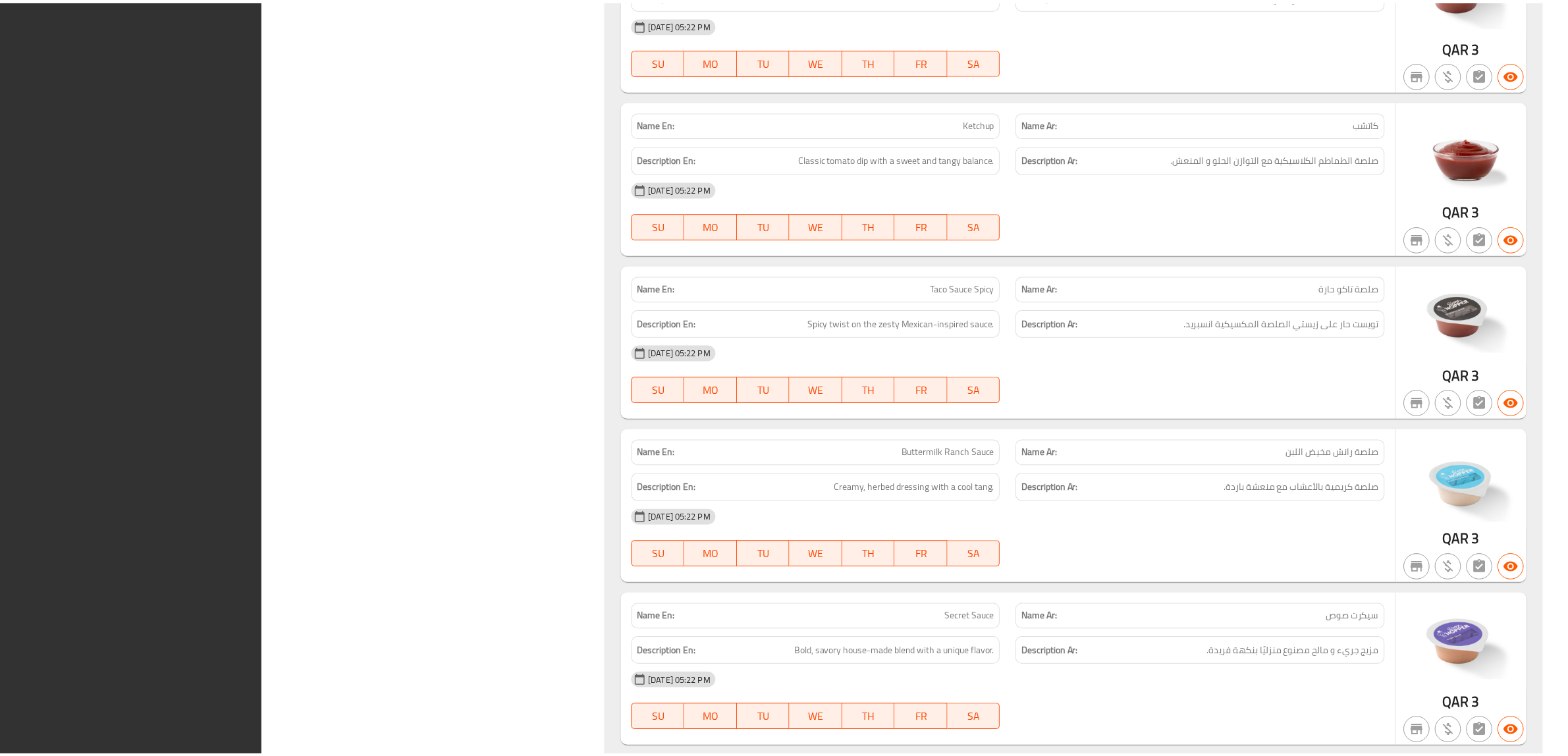
scroll to position [14647, 0]
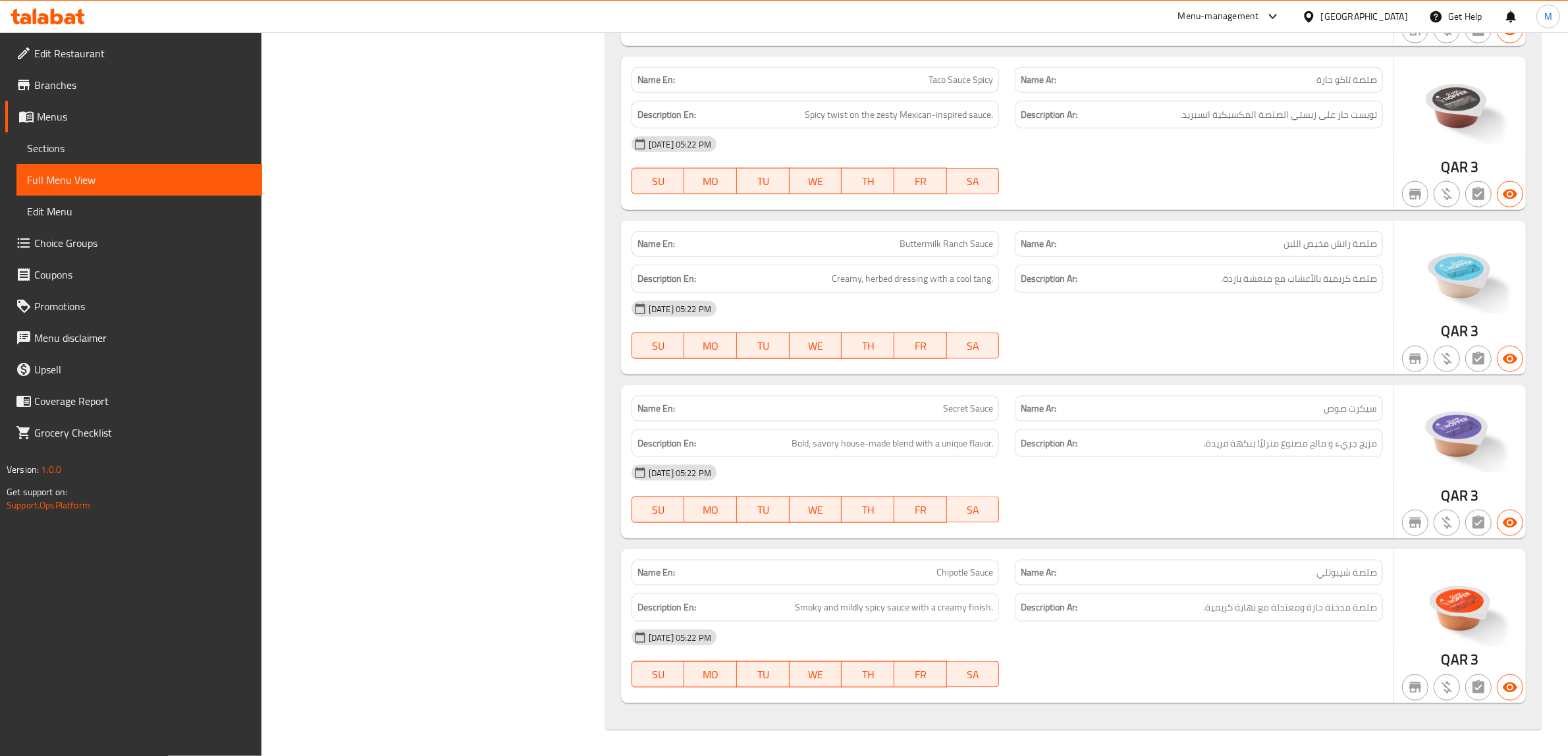
click at [106, 73] on link "Branches" at bounding box center [134, 85] width 257 height 32
